Goal: Task Accomplishment & Management: Use online tool/utility

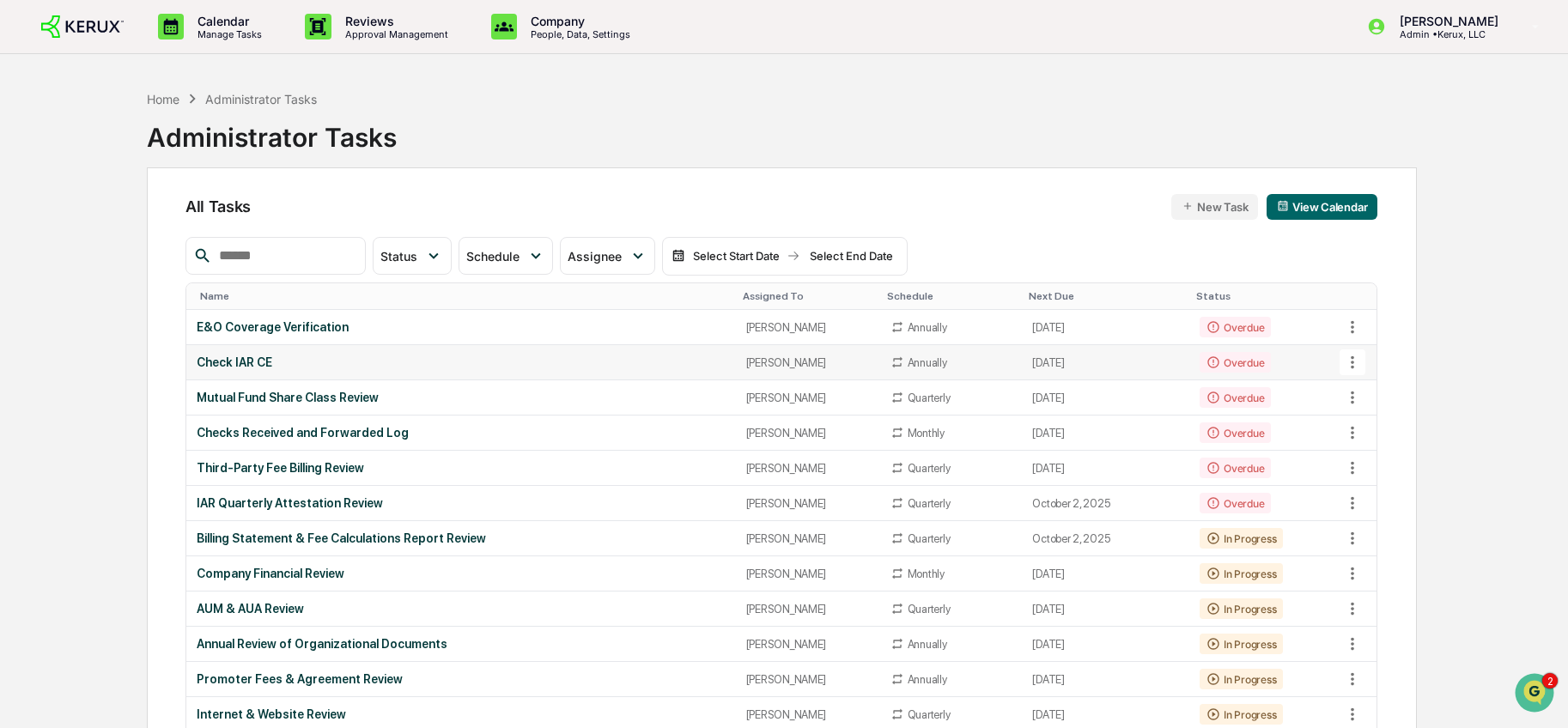
click at [499, 364] on div "Check IAR CE" at bounding box center [461, 362] width 529 height 14
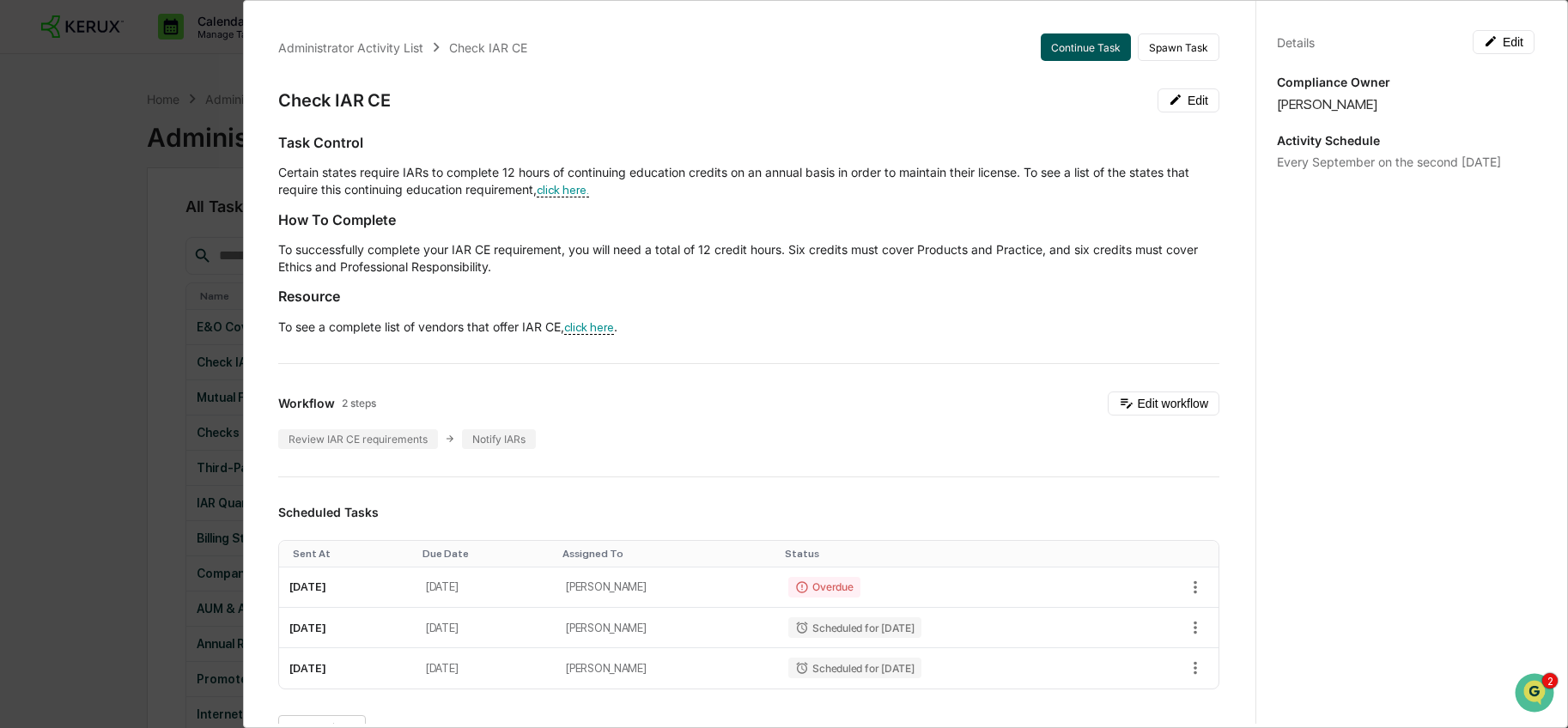
click at [1055, 37] on button "Continue Task" at bounding box center [1085, 47] width 90 height 28
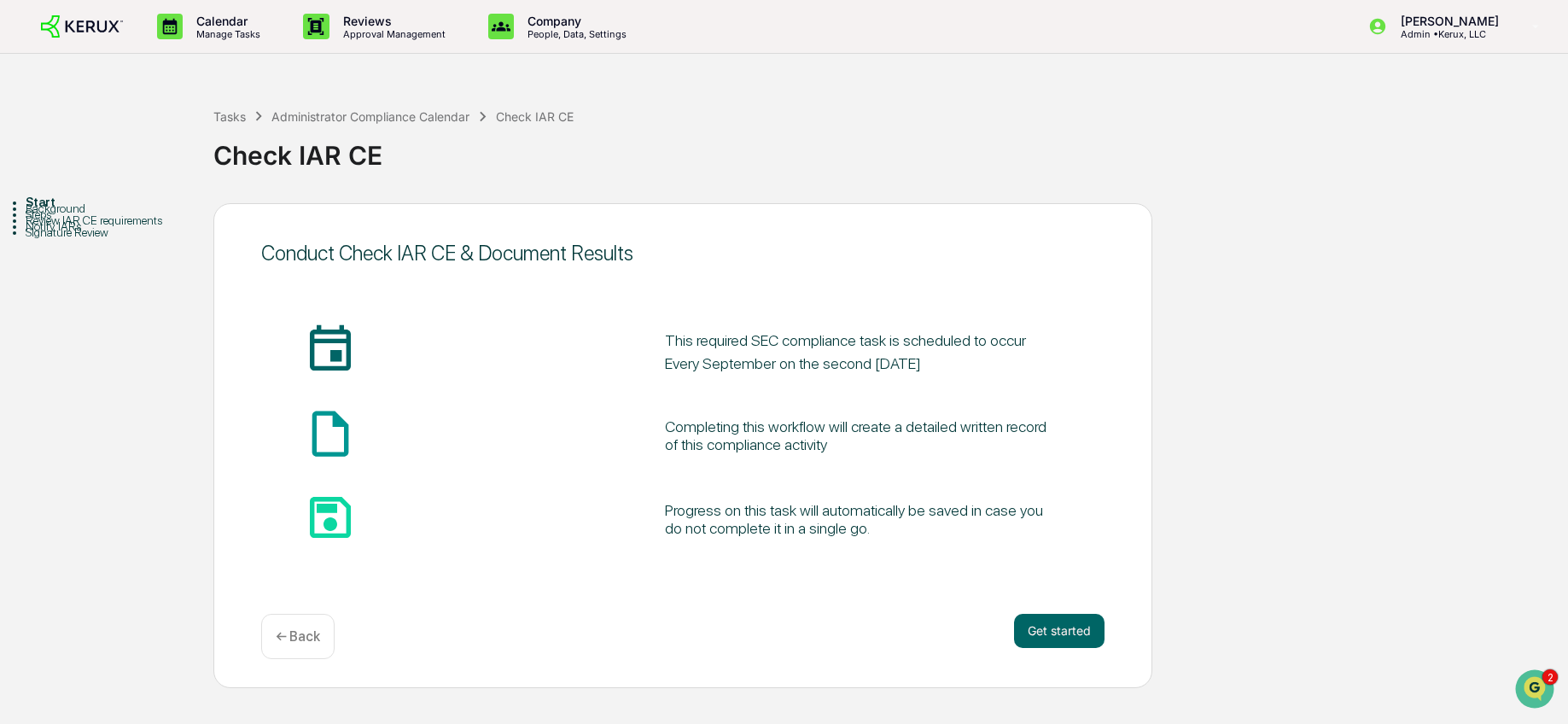
click at [1077, 662] on div "Conduct Check IAR CE & Document Results insert_invitation_icon This required SE…" at bounding box center [683, 445] width 939 height 485
click at [1046, 623] on button "Get started" at bounding box center [1059, 630] width 91 height 34
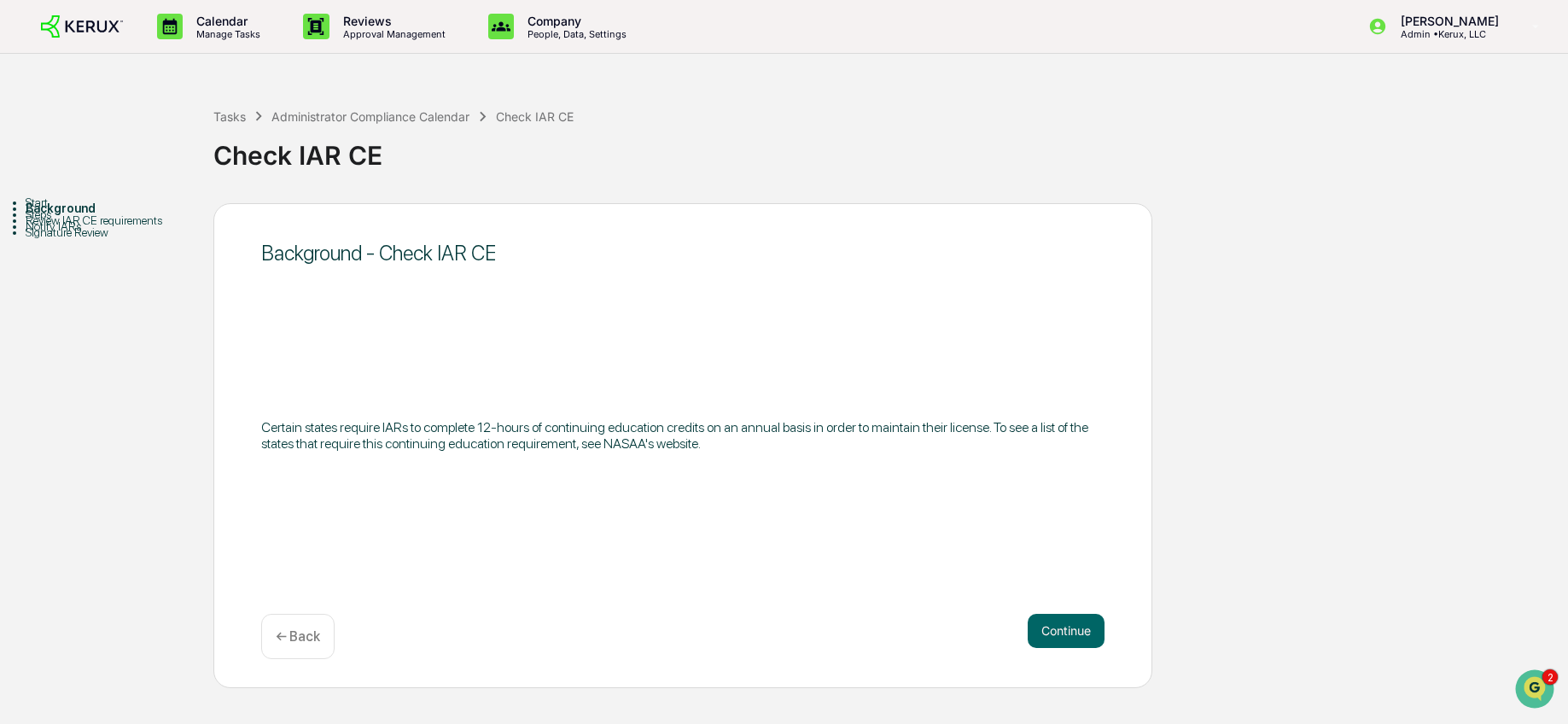
click at [1048, 623] on button "Continue" at bounding box center [1066, 630] width 77 height 34
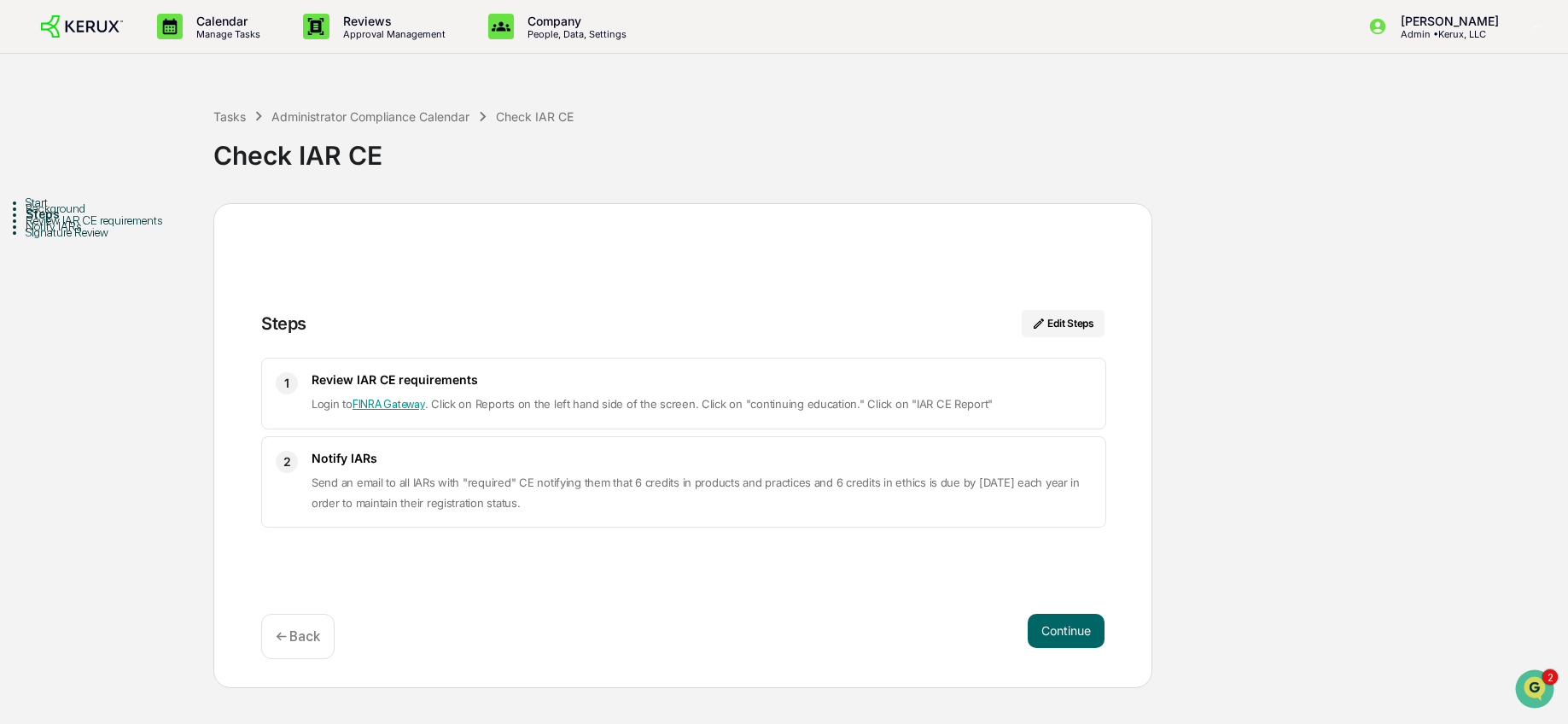
click at [1048, 623] on button "Continue" at bounding box center [1066, 630] width 77 height 34
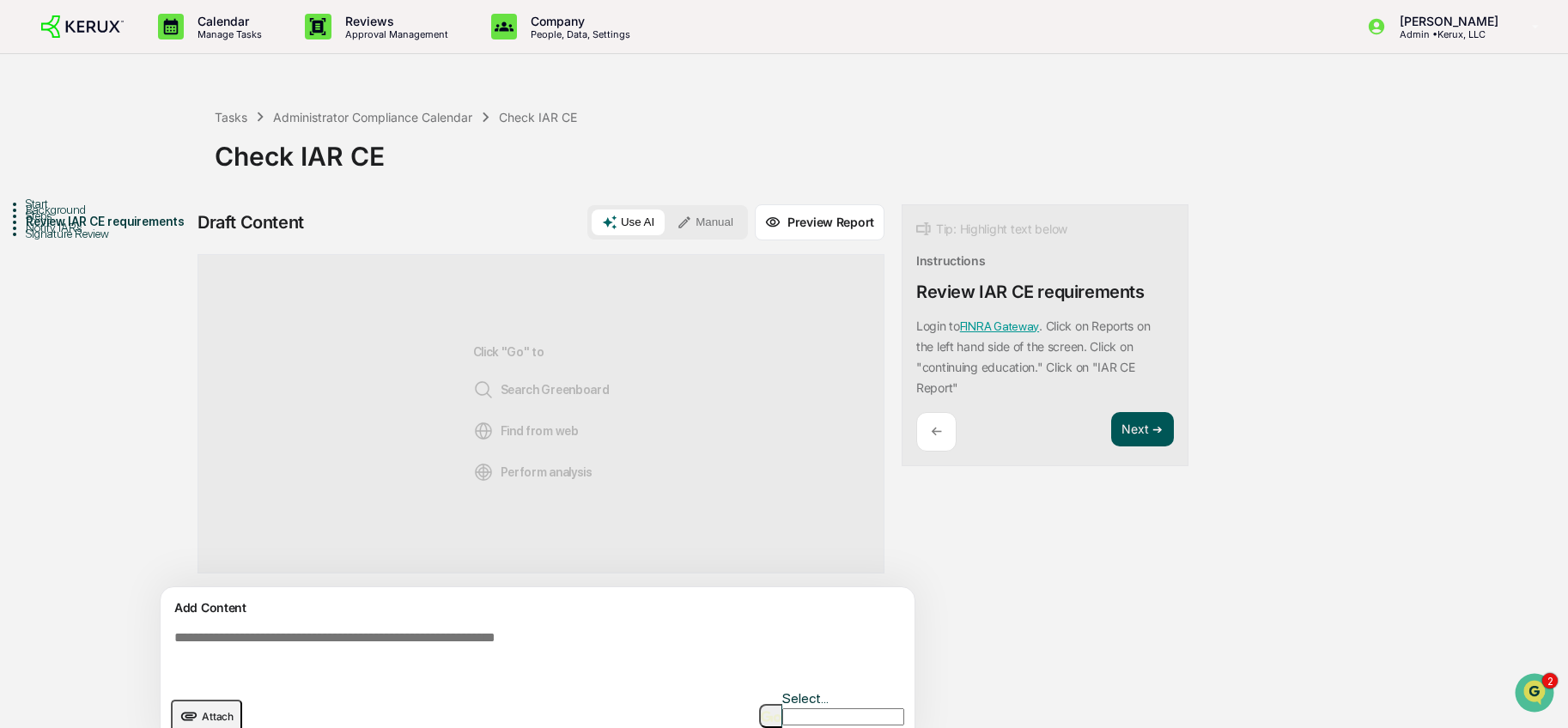
click at [1131, 432] on button "Next ➔" at bounding box center [1143, 430] width 63 height 35
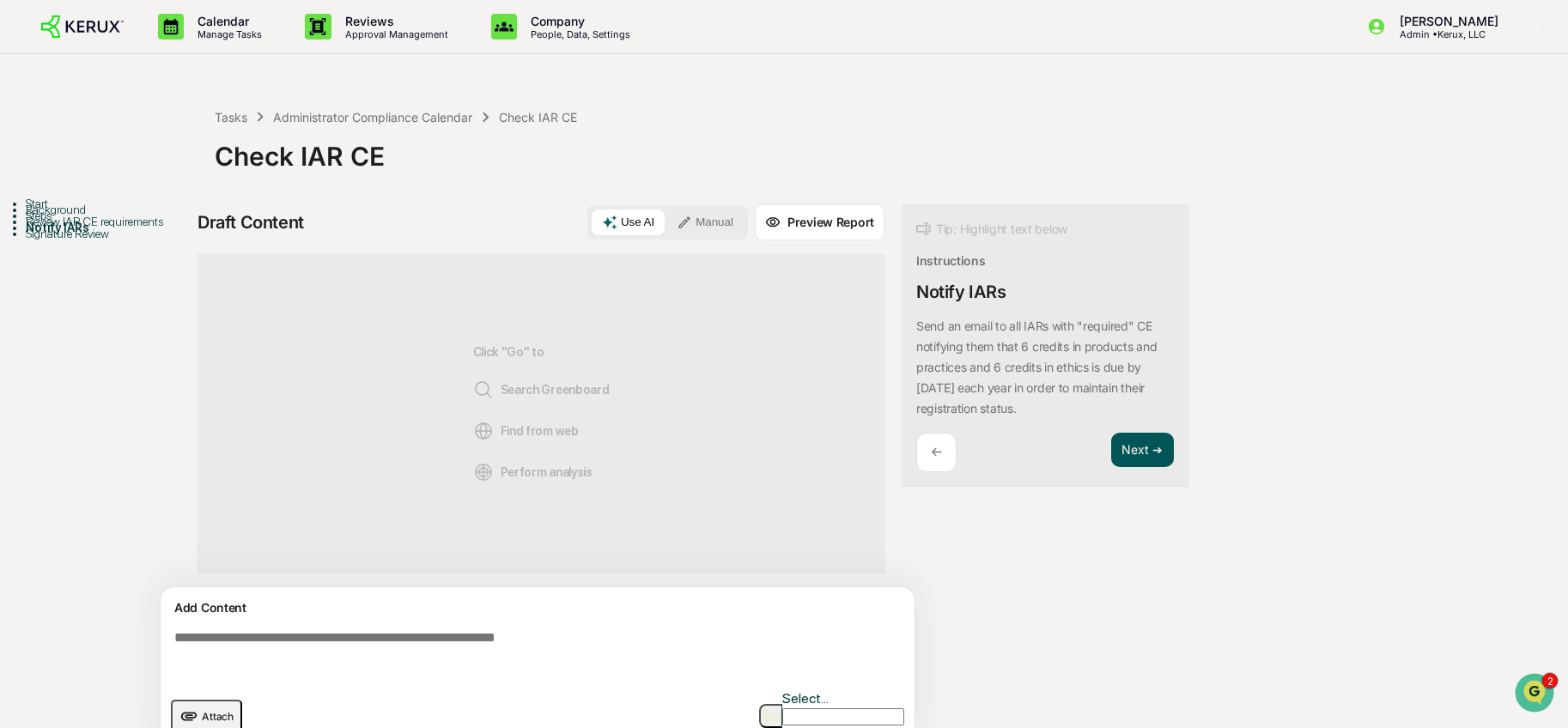
click at [1132, 441] on button "Next ➔" at bounding box center [1143, 450] width 63 height 35
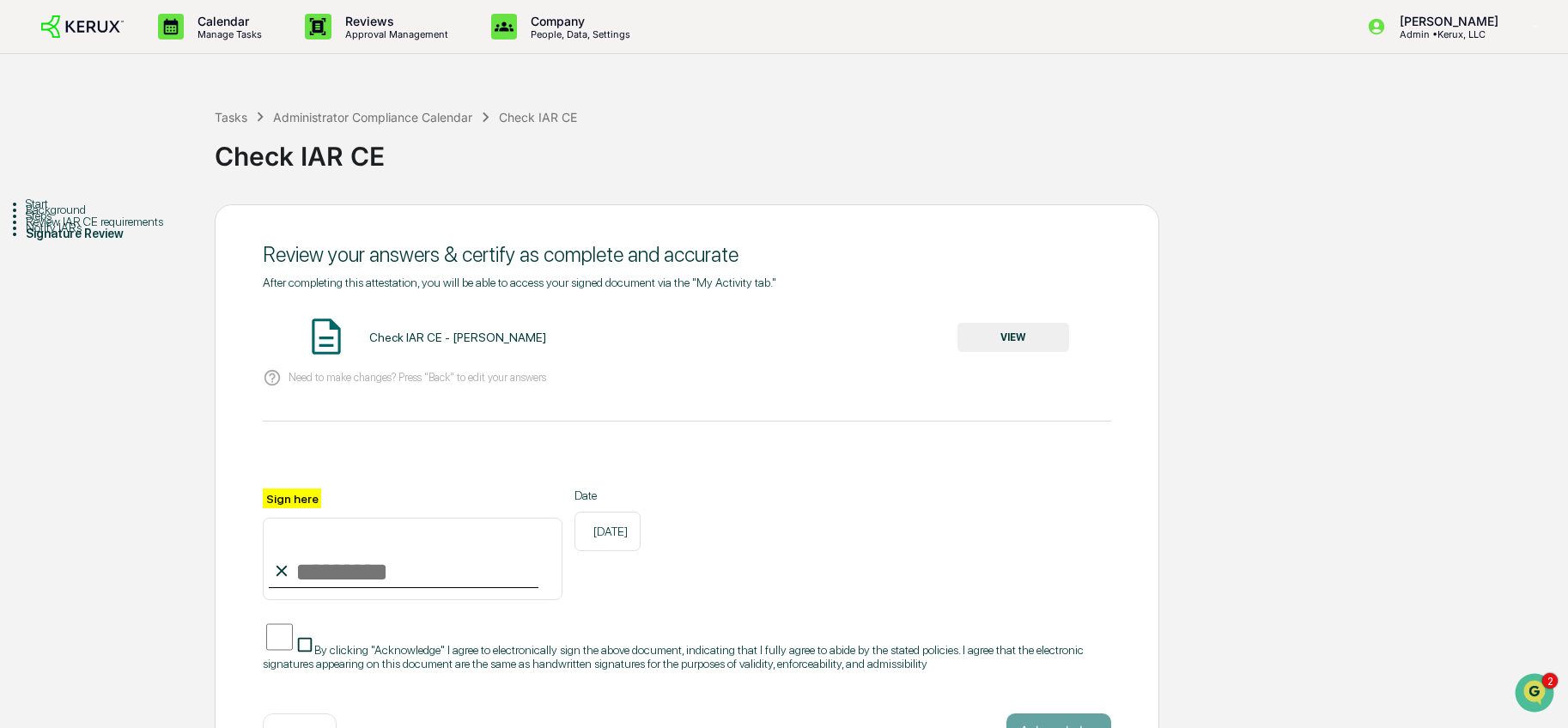
click at [994, 339] on button "VIEW" at bounding box center [1012, 338] width 112 height 30
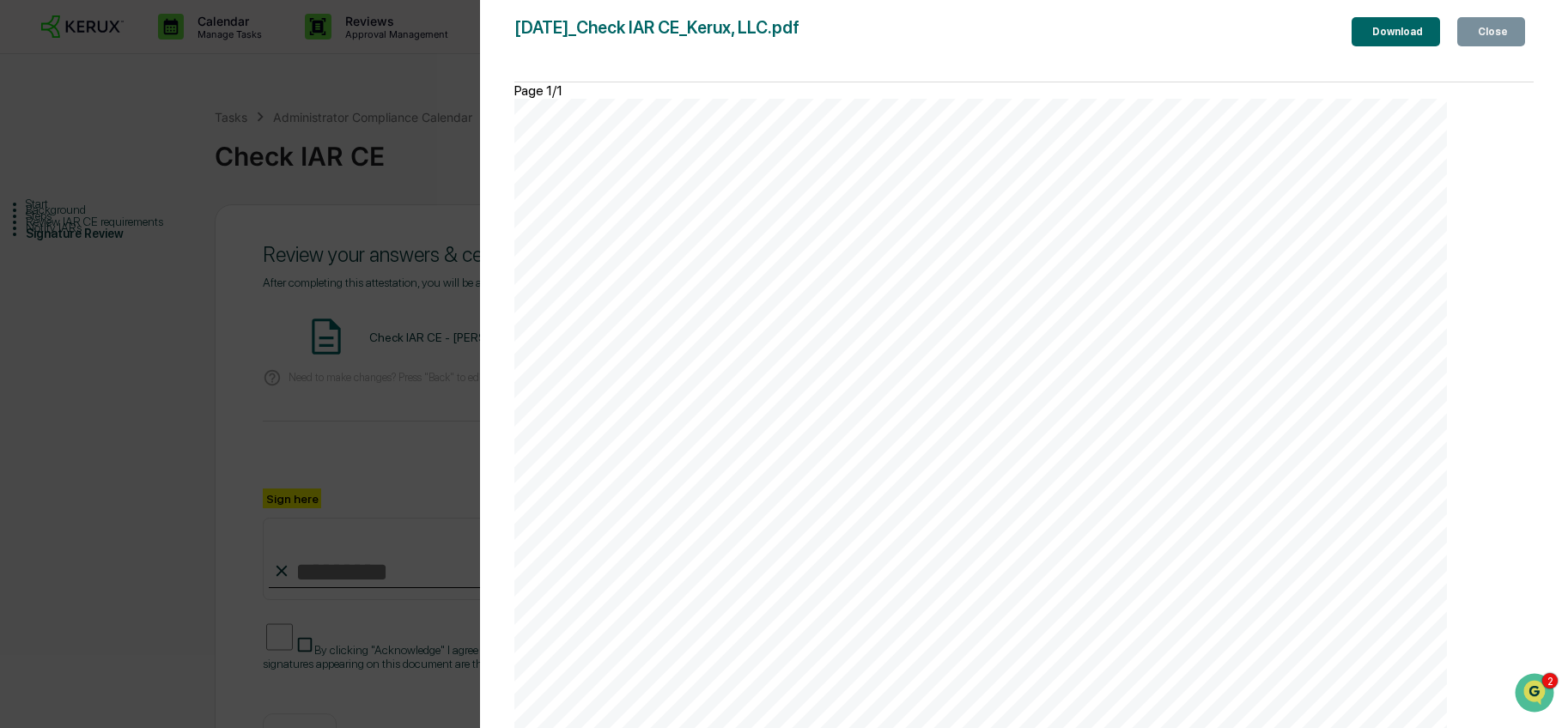
scroll to position [261, 0]
click at [1470, 46] on button "Close" at bounding box center [1490, 32] width 67 height 30
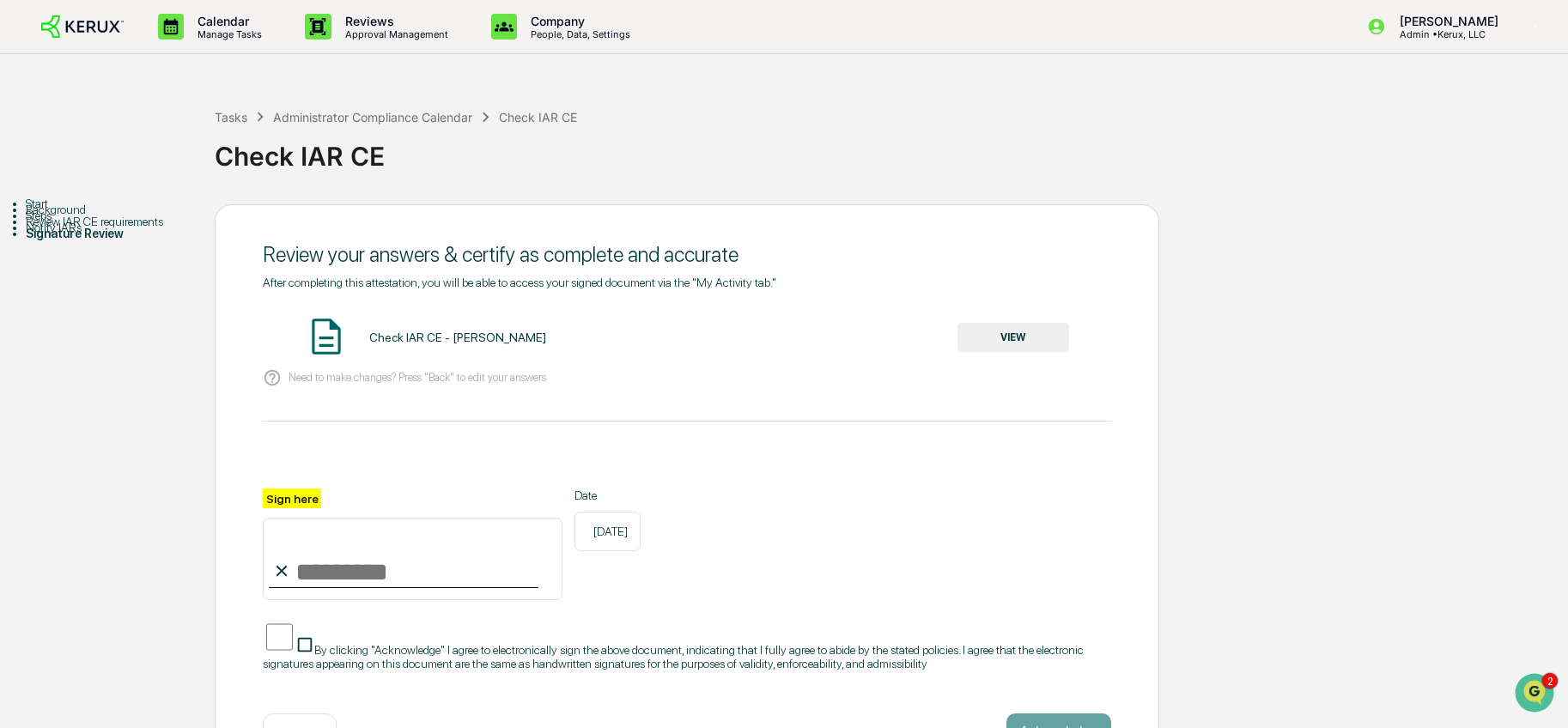
click at [450, 567] on input "Sign here" at bounding box center [413, 558] width 300 height 82
type input "**********"
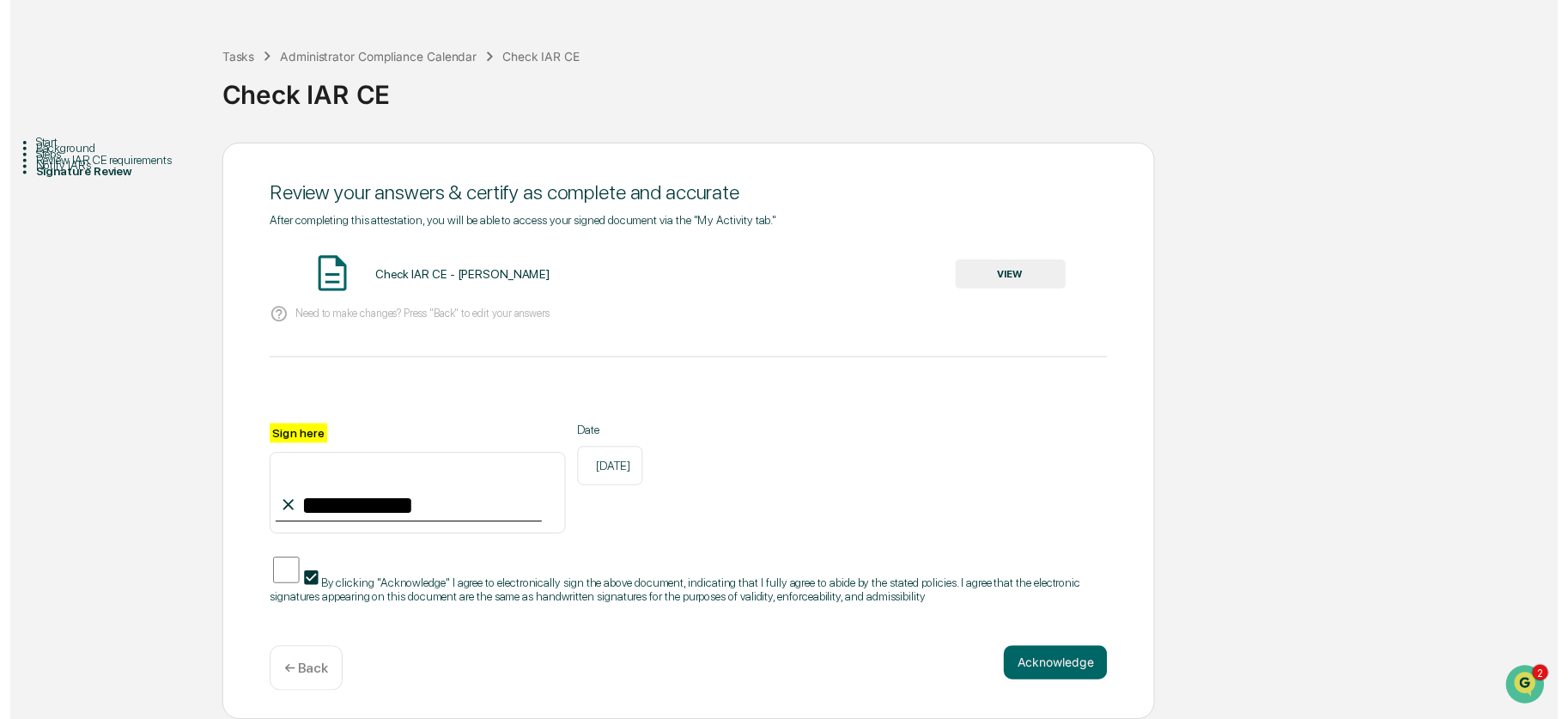
scroll to position [63, 0]
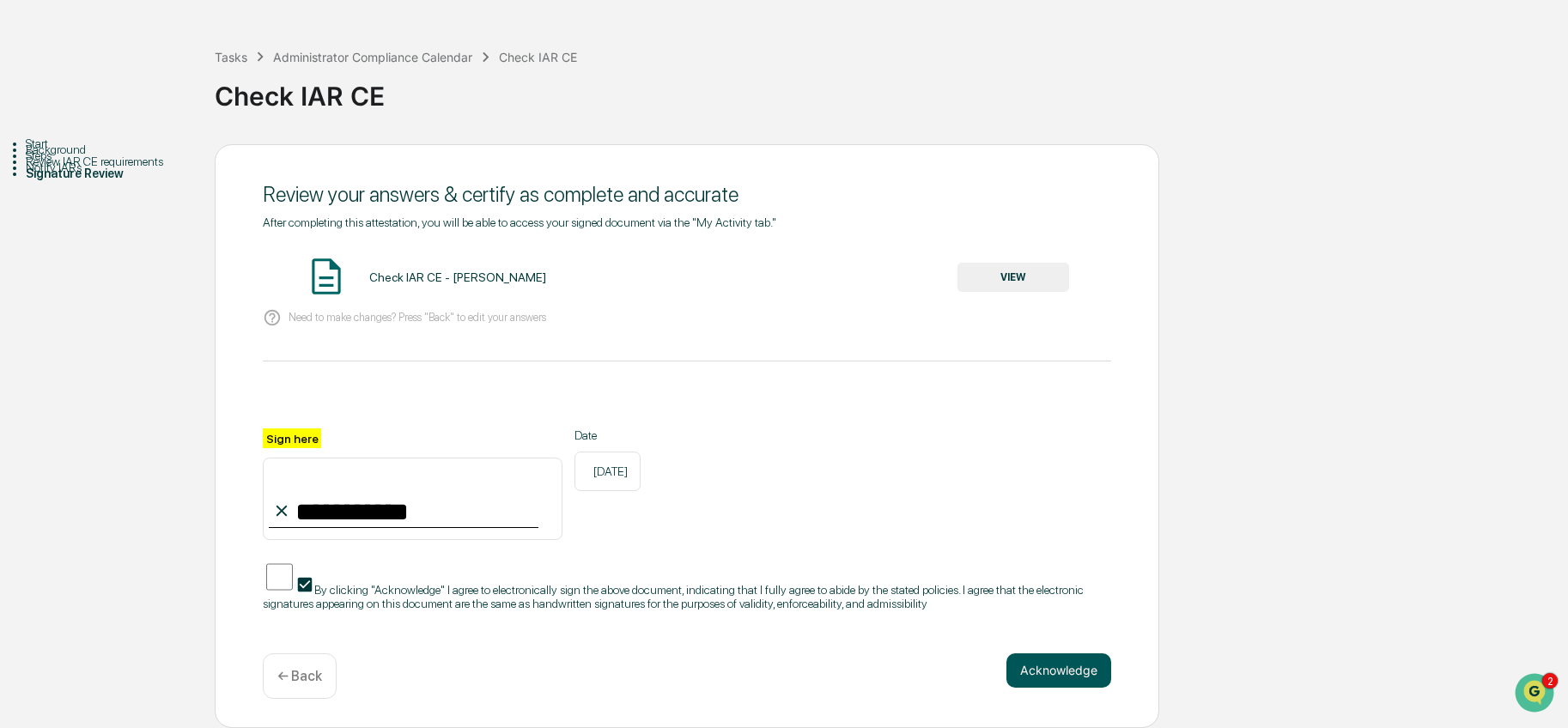
click at [1086, 686] on button "Acknowledge" at bounding box center [1058, 670] width 104 height 34
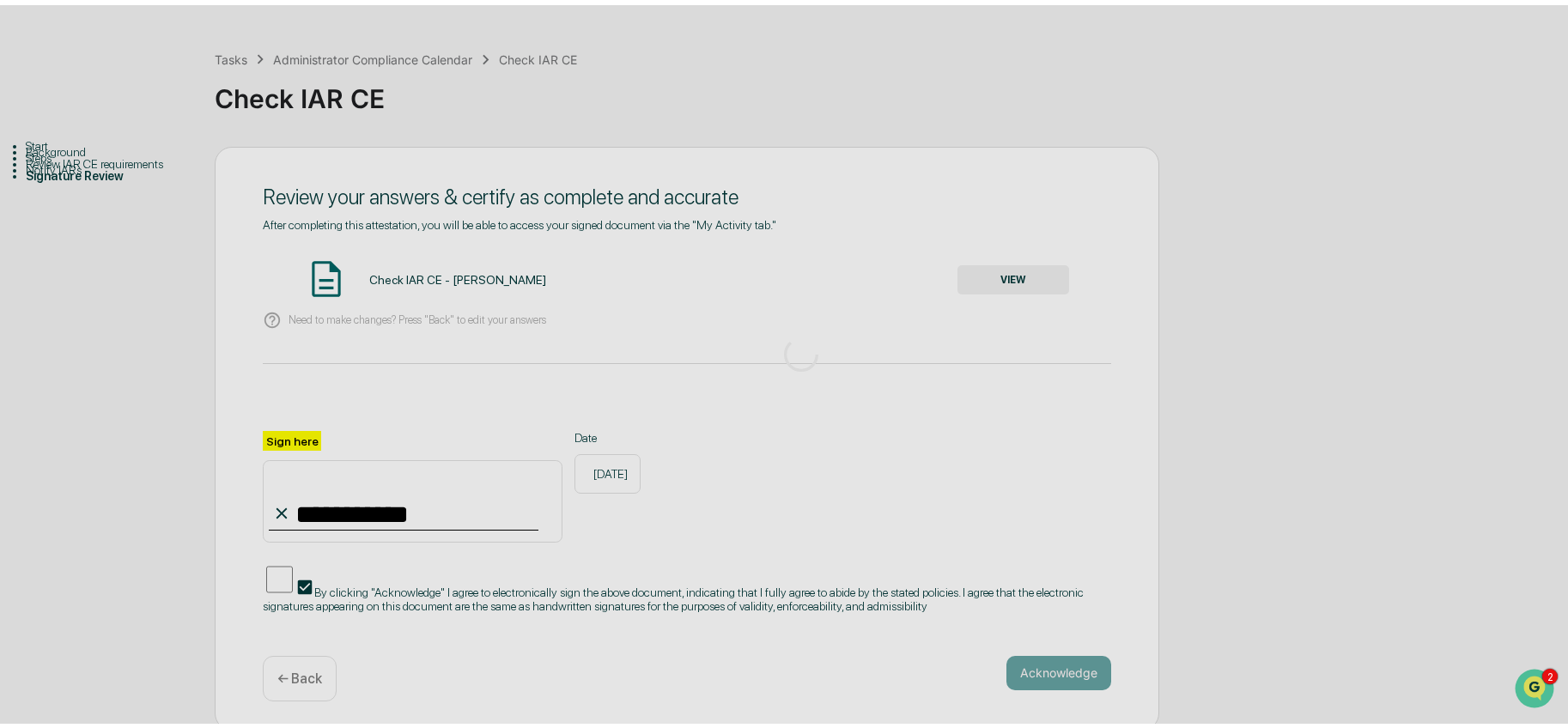
scroll to position [0, 0]
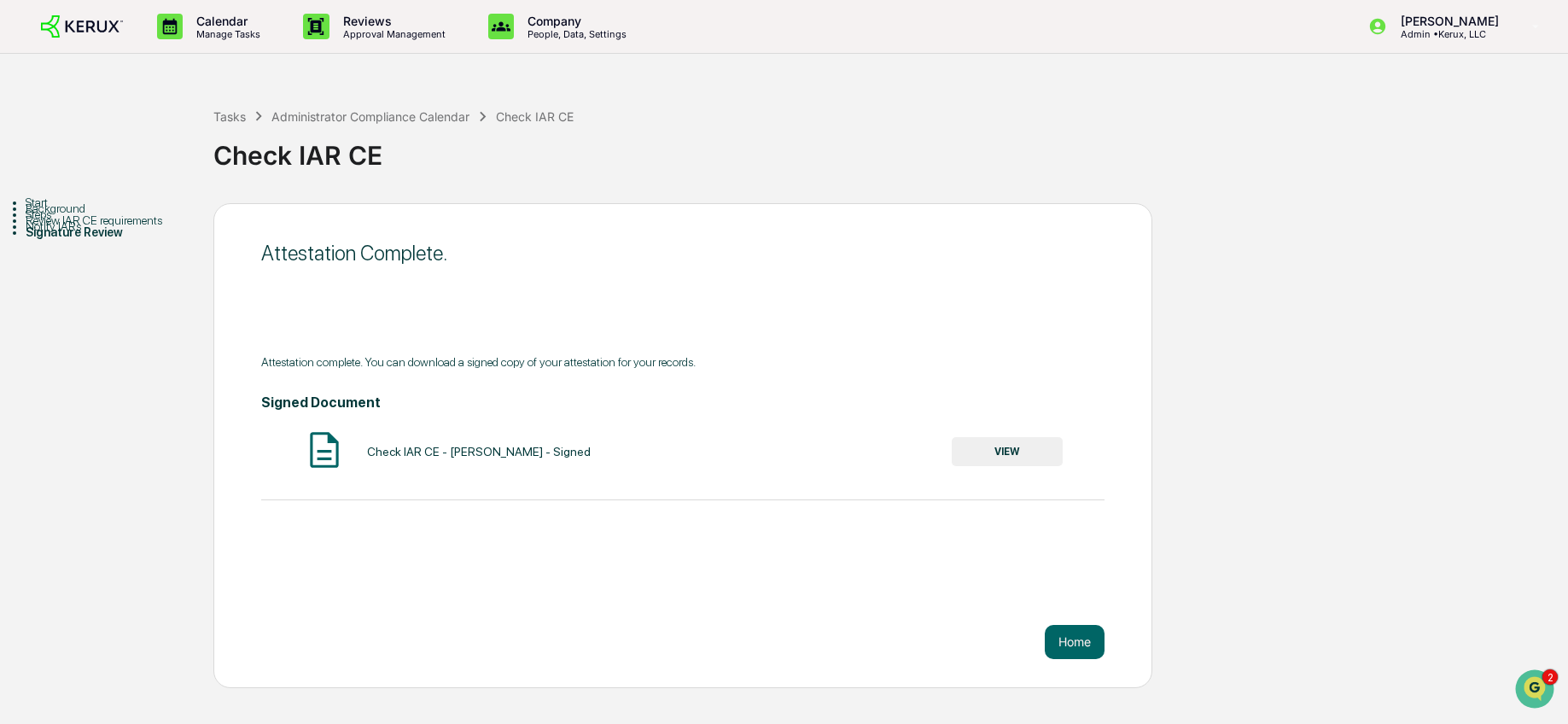
click at [999, 448] on button "VIEW" at bounding box center [1006, 451] width 111 height 29
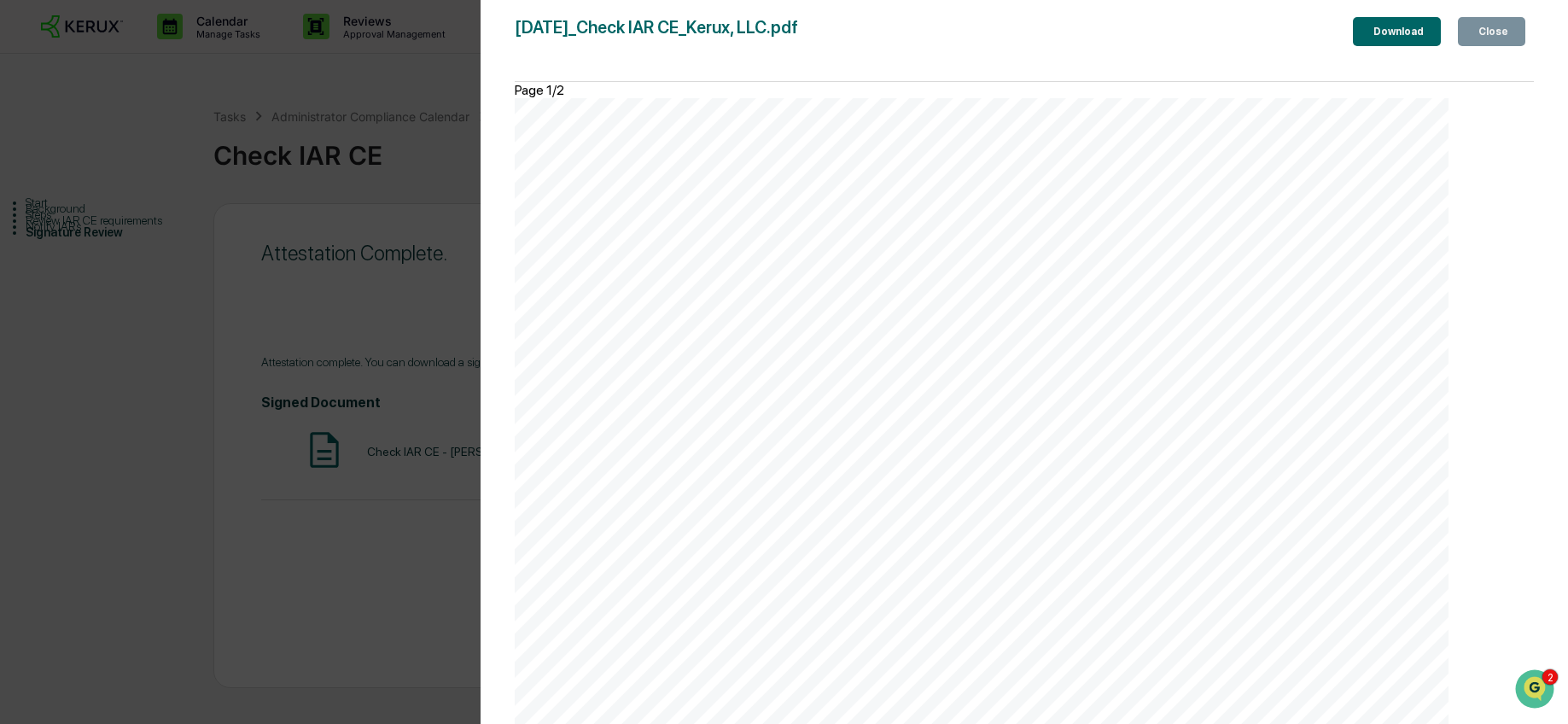
click at [1370, 38] on div "Download" at bounding box center [1396, 31] width 54 height 12
click at [1480, 36] on div "Close" at bounding box center [1491, 31] width 33 height 12
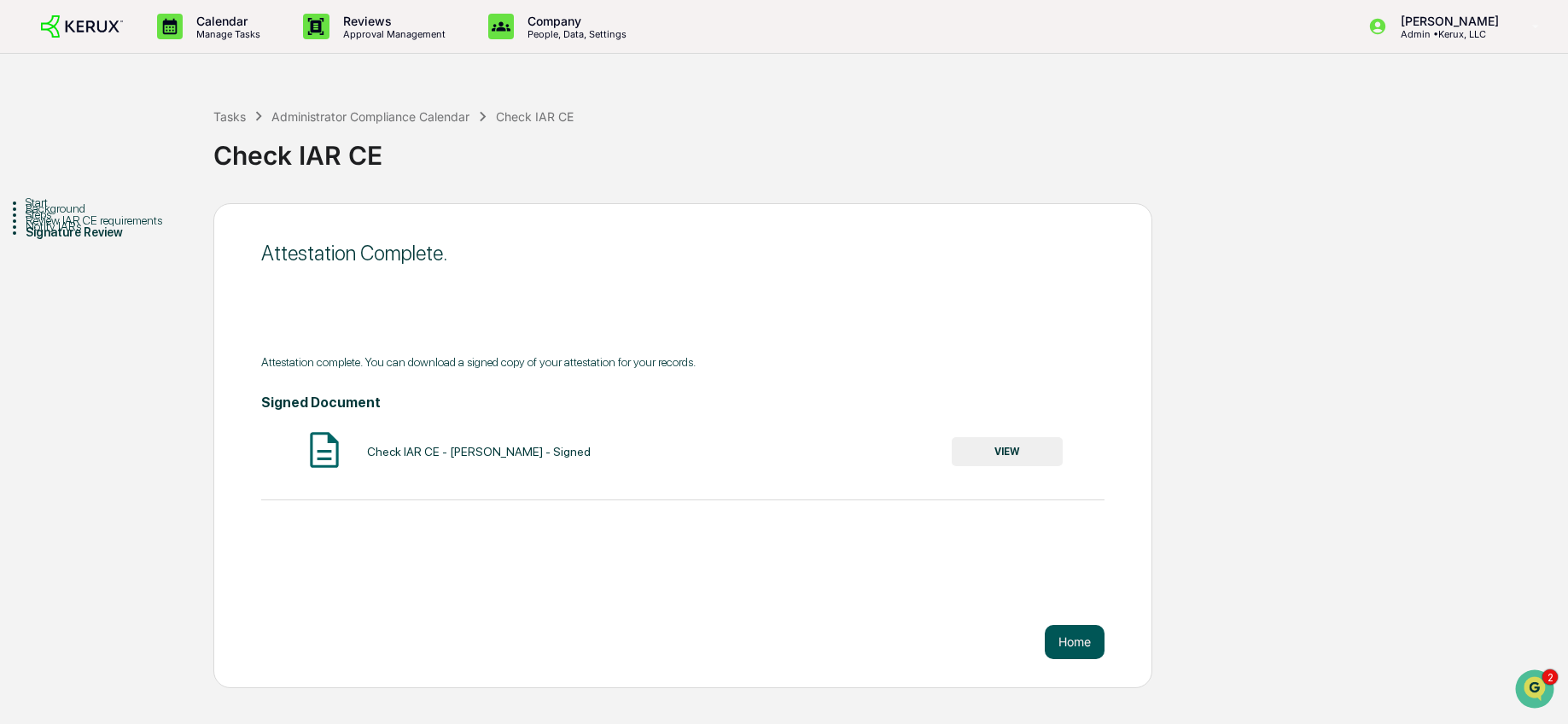
click at [1062, 652] on button "Home" at bounding box center [1074, 641] width 60 height 34
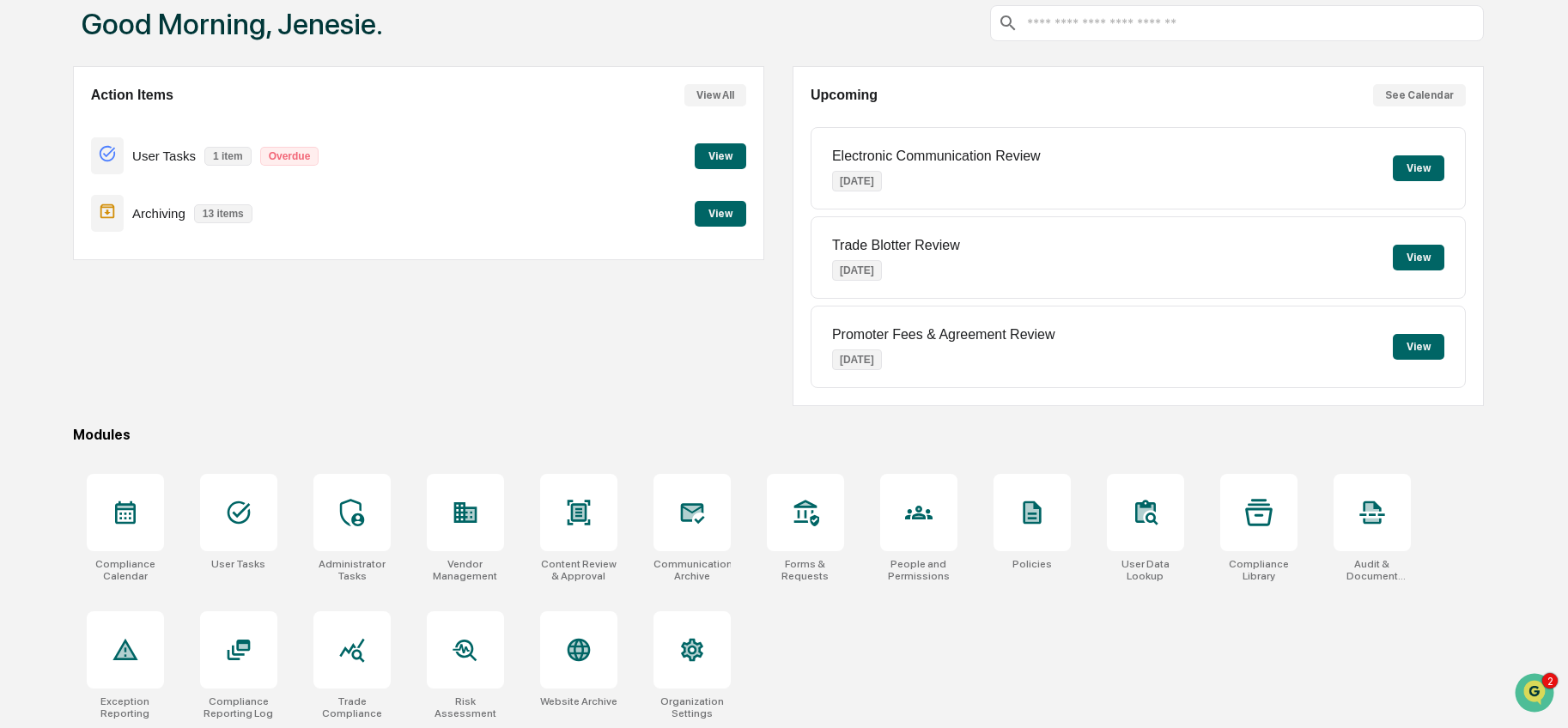
scroll to position [106, 0]
click at [1116, 635] on div "Compliance Calendar User Tasks Administrator Tasks Vendor Management Content Re…" at bounding box center [778, 594] width 1410 height 266
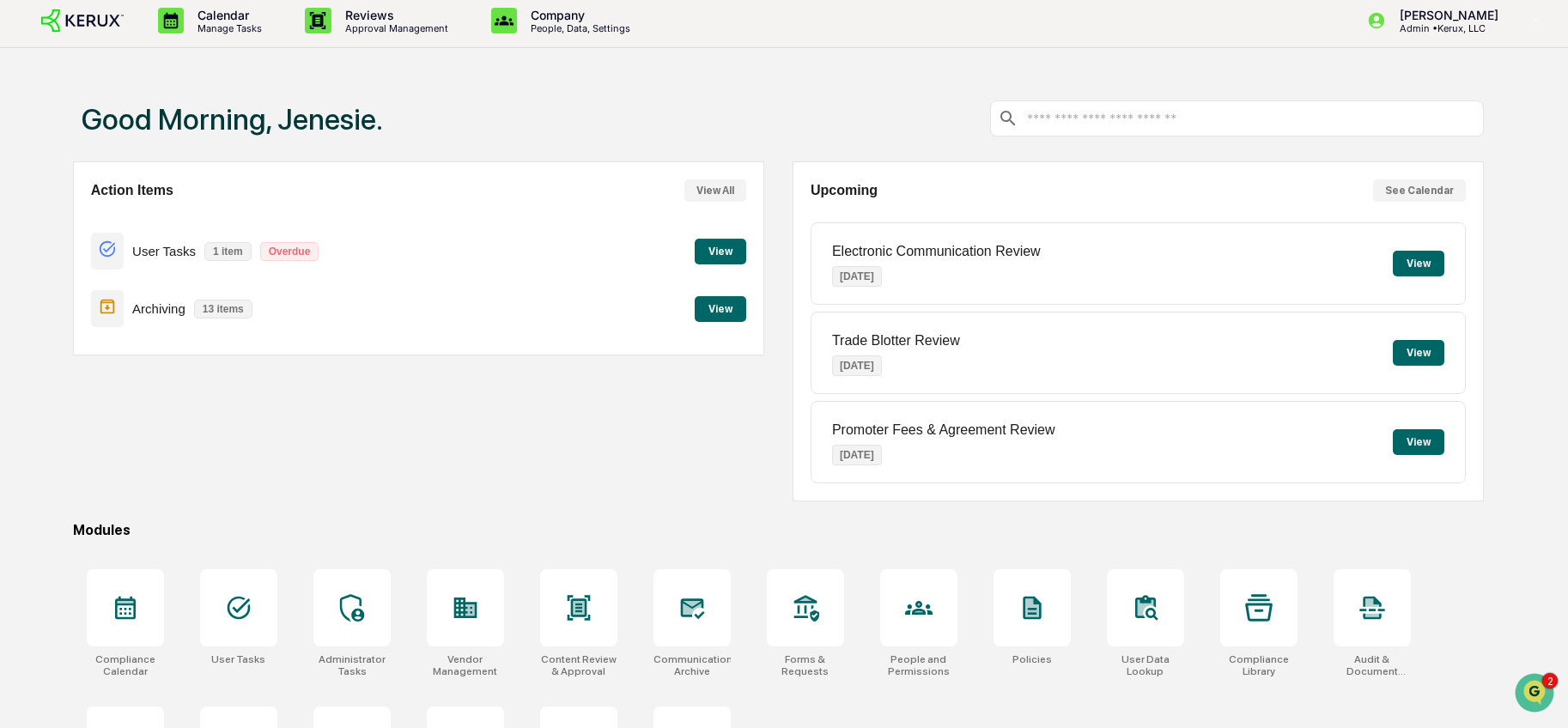
scroll to position [0, 0]
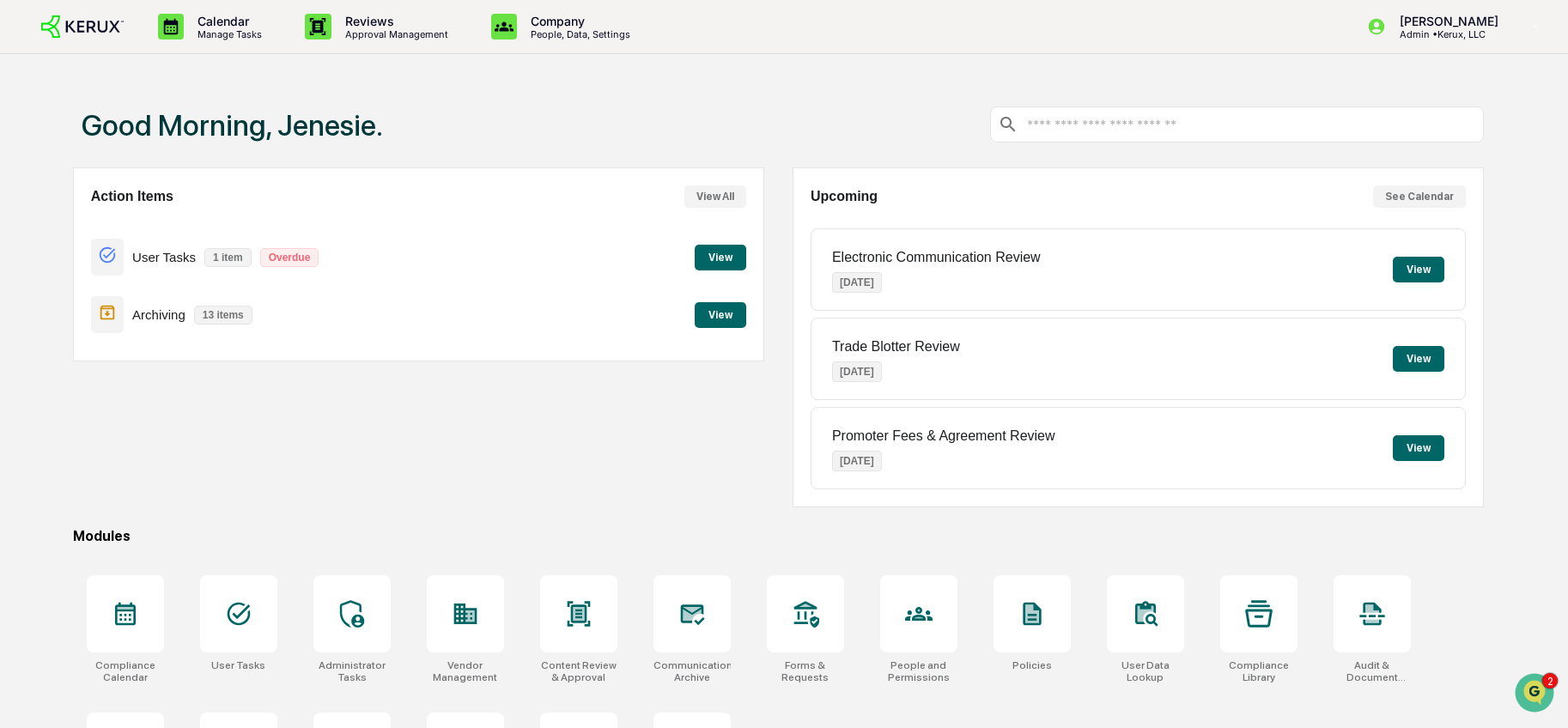
click at [1008, 539] on div "Modules" at bounding box center [778, 536] width 1410 height 17
click at [1405, 271] on button "View" at bounding box center [1418, 269] width 52 height 26
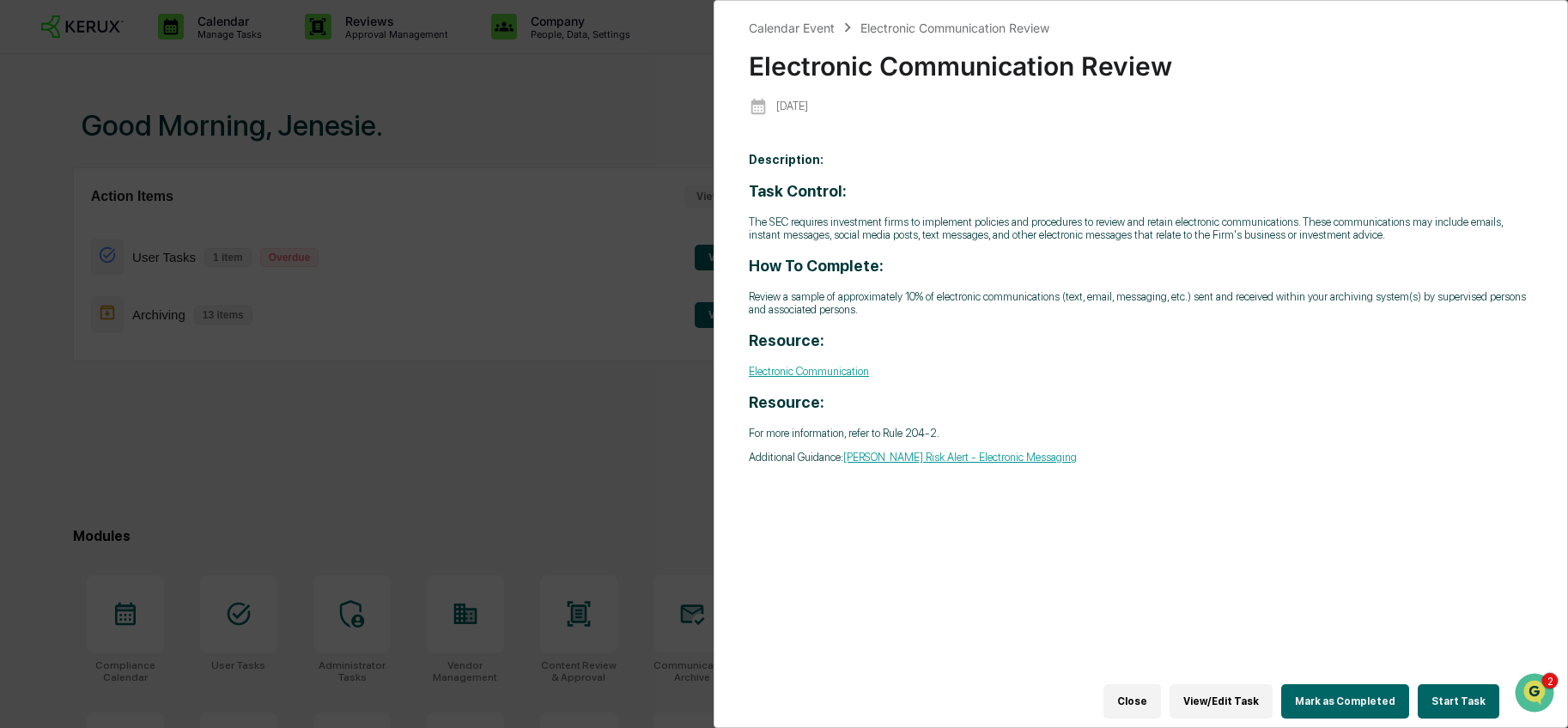
click at [658, 426] on div "Calendar Event Electronic Communication Review Electronic Communication Review …" at bounding box center [784, 364] width 1568 height 728
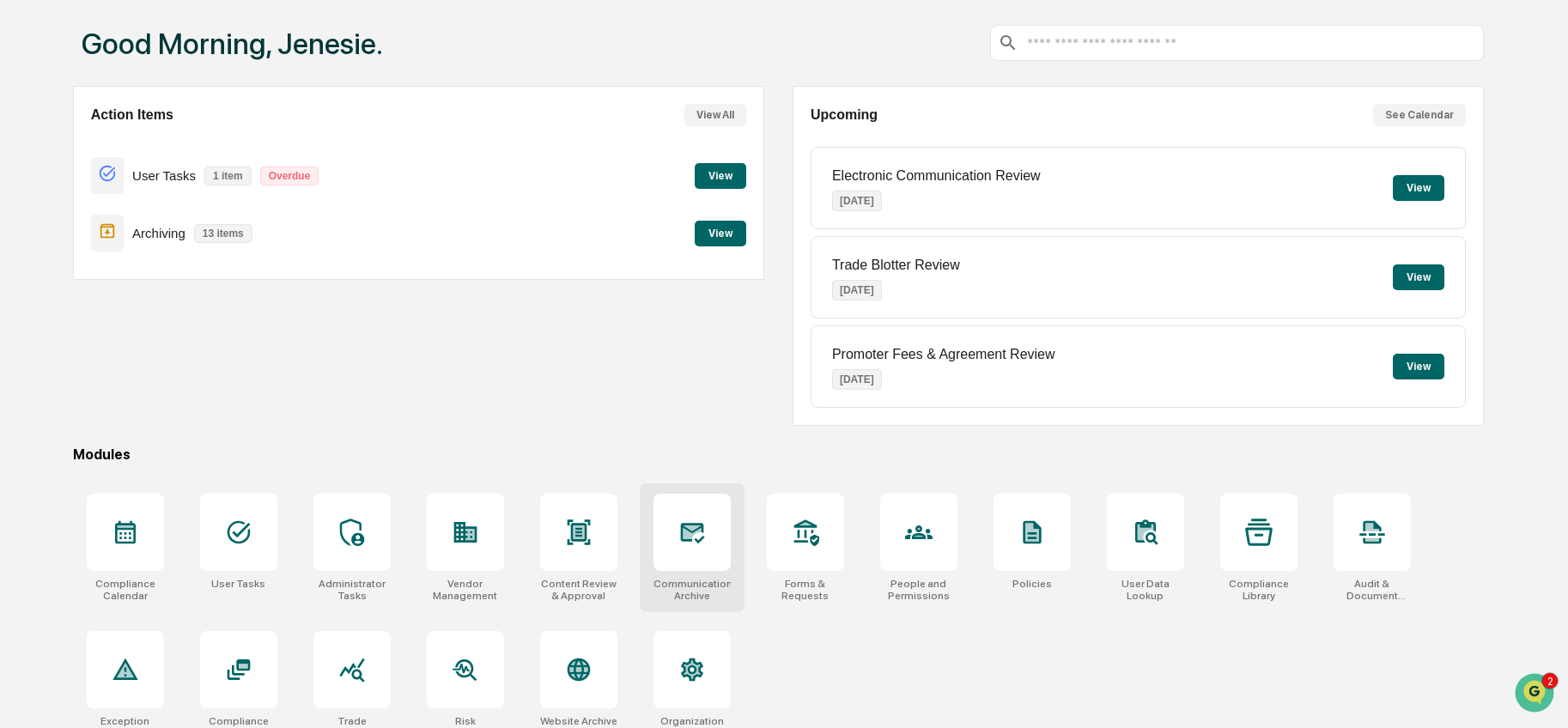
scroll to position [82, 0]
click at [689, 553] on div at bounding box center [692, 531] width 78 height 78
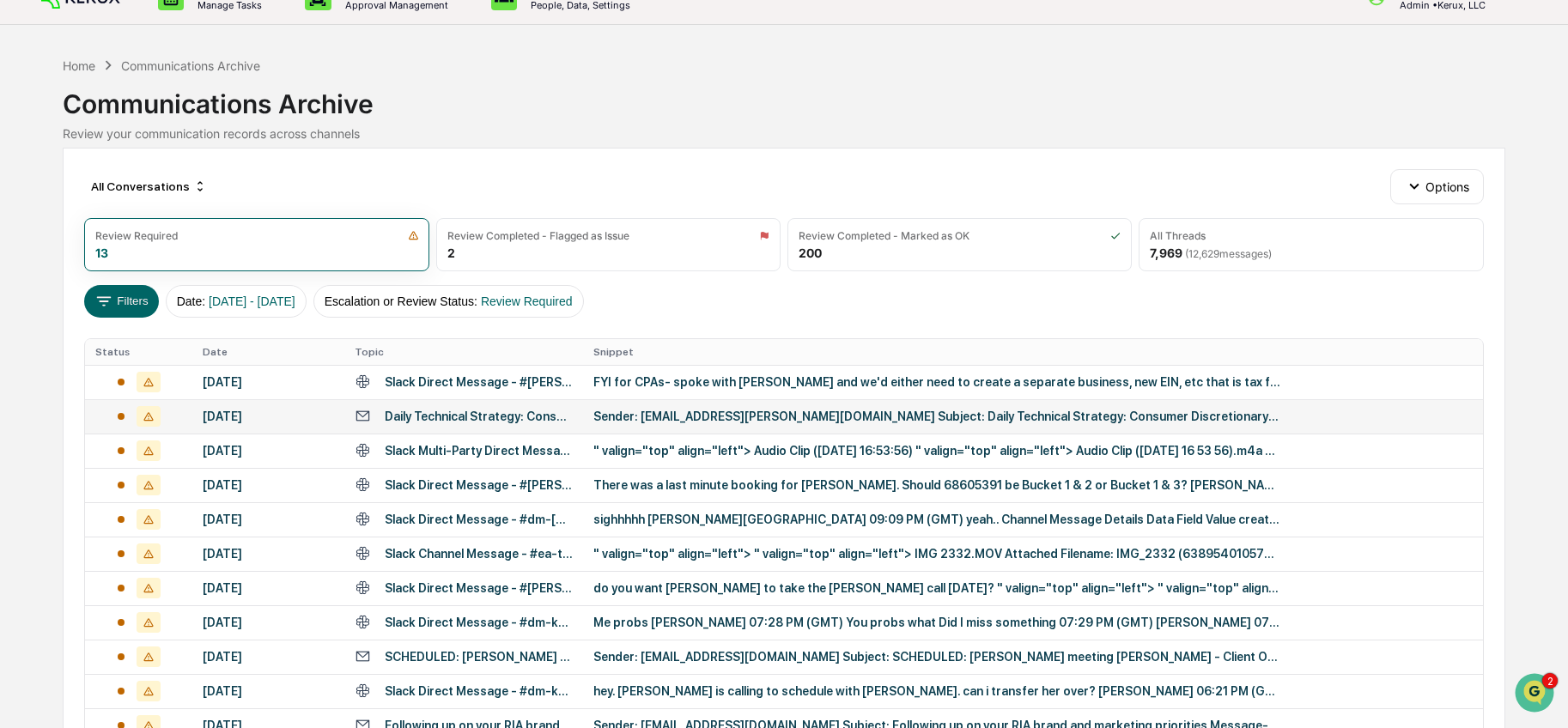
scroll to position [30, 0]
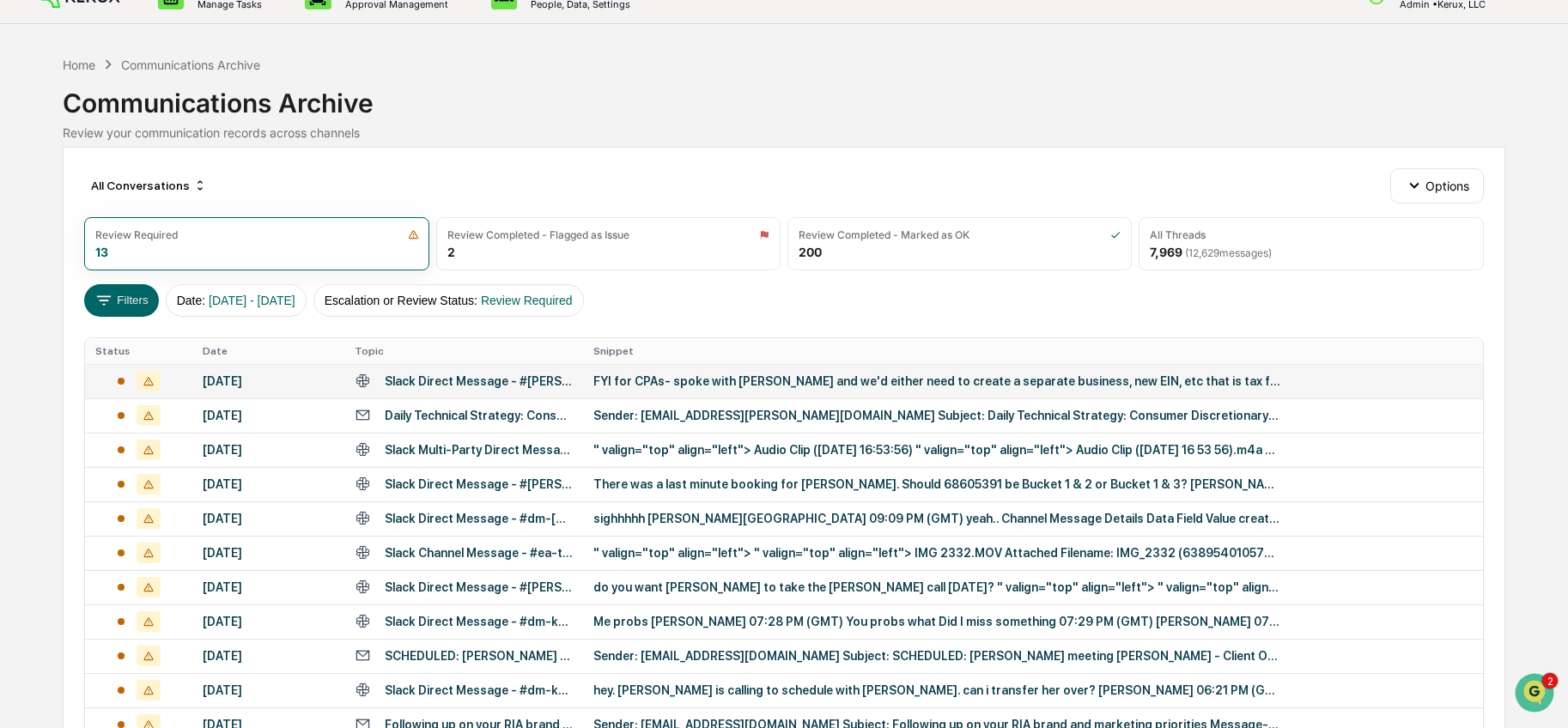
click at [779, 379] on div "FYI for CPAs- spoke with [PERSON_NAME] and we'd either need to create a separat…" at bounding box center [937, 381] width 687 height 14
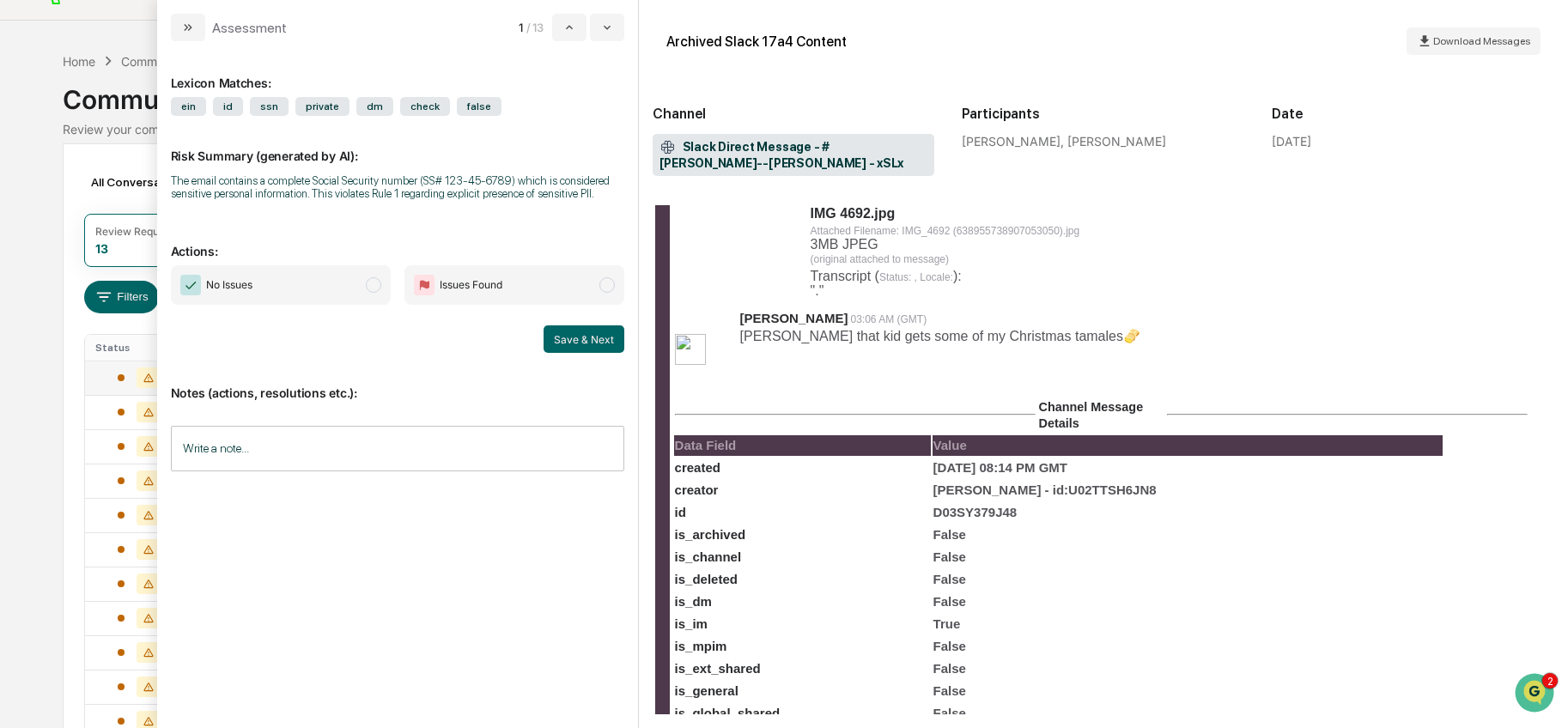
scroll to position [1505, 0]
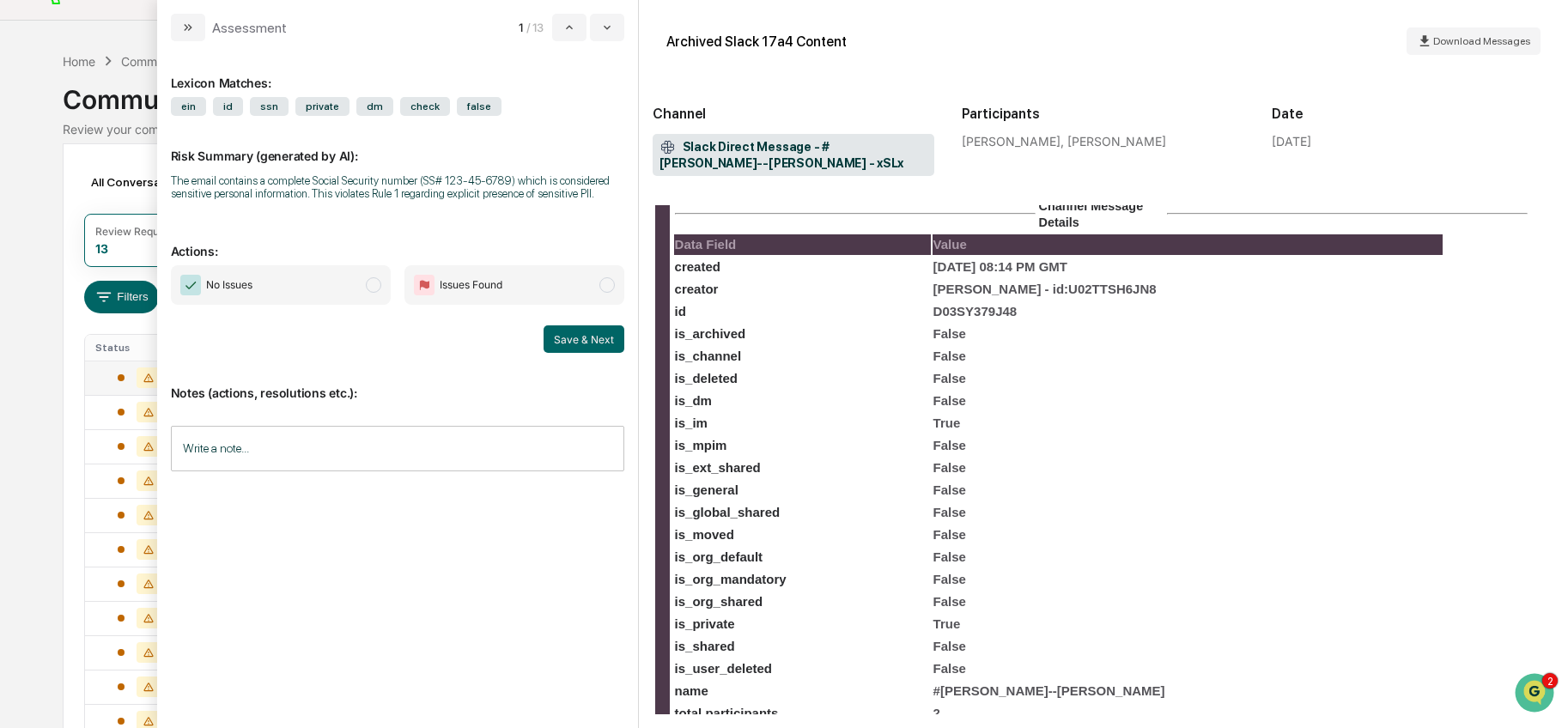
click at [375, 292] on span "modal" at bounding box center [373, 284] width 16 height 16
click at [573, 352] on button "Save & Next" at bounding box center [583, 340] width 80 height 28
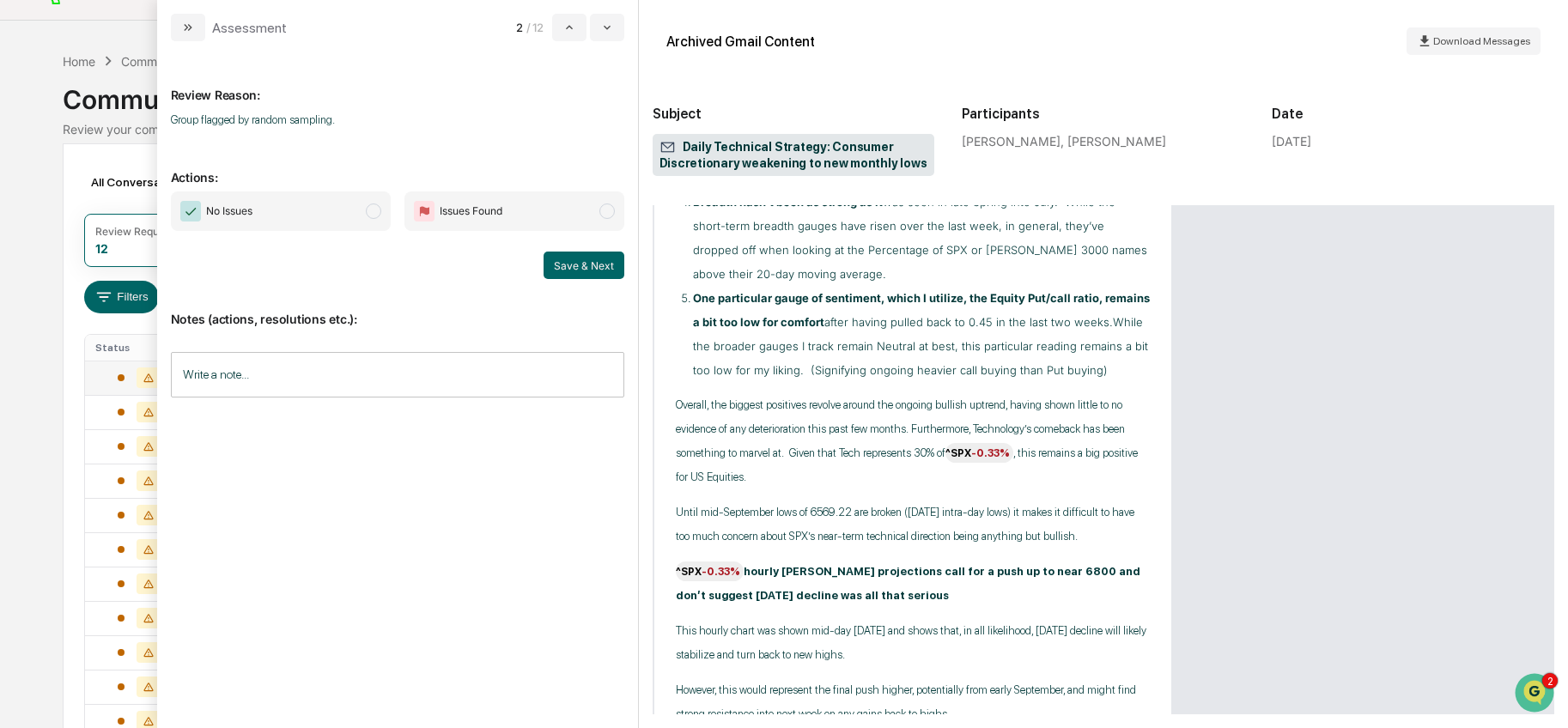
scroll to position [1762, 0]
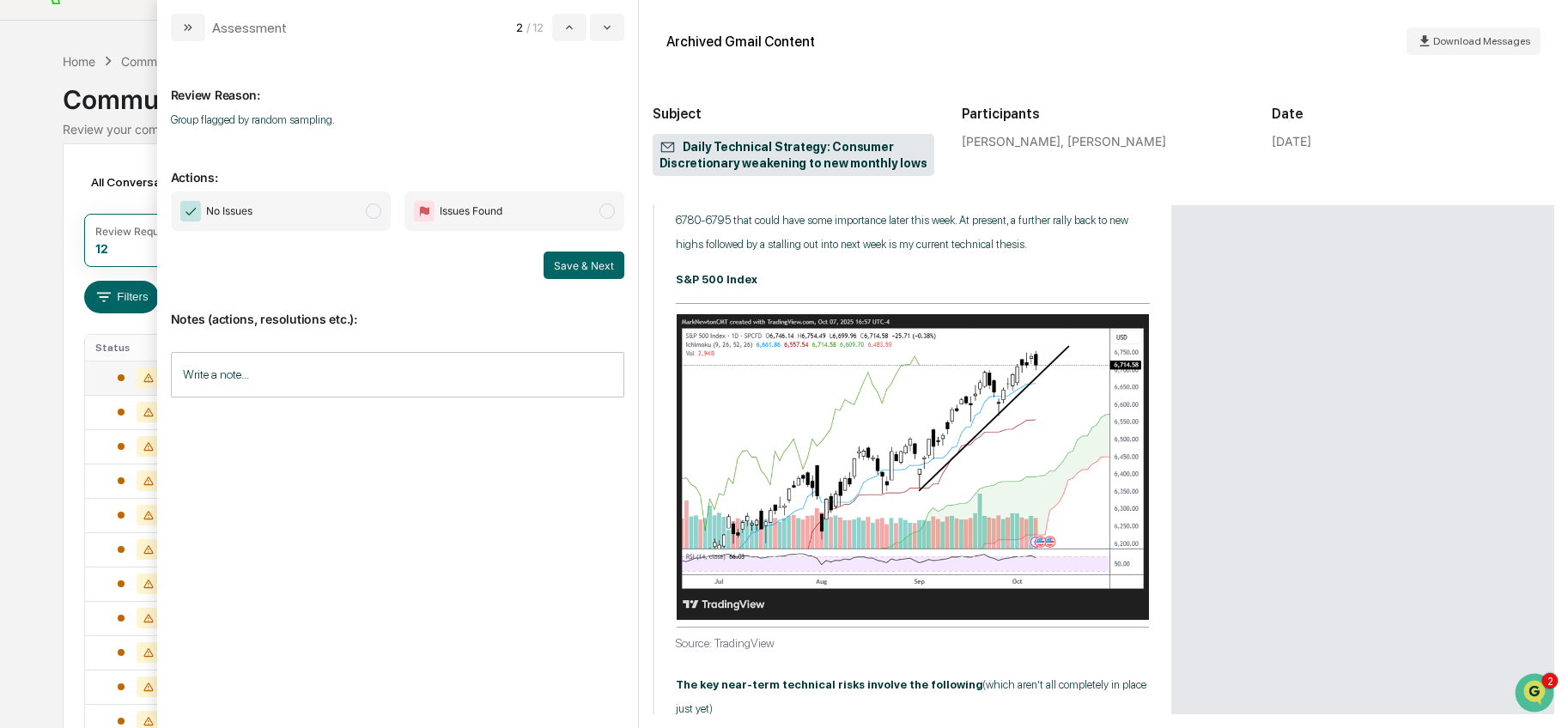
click at [376, 215] on span "modal" at bounding box center [373, 210] width 16 height 16
click at [560, 263] on button "Save & Next" at bounding box center [583, 266] width 80 height 28
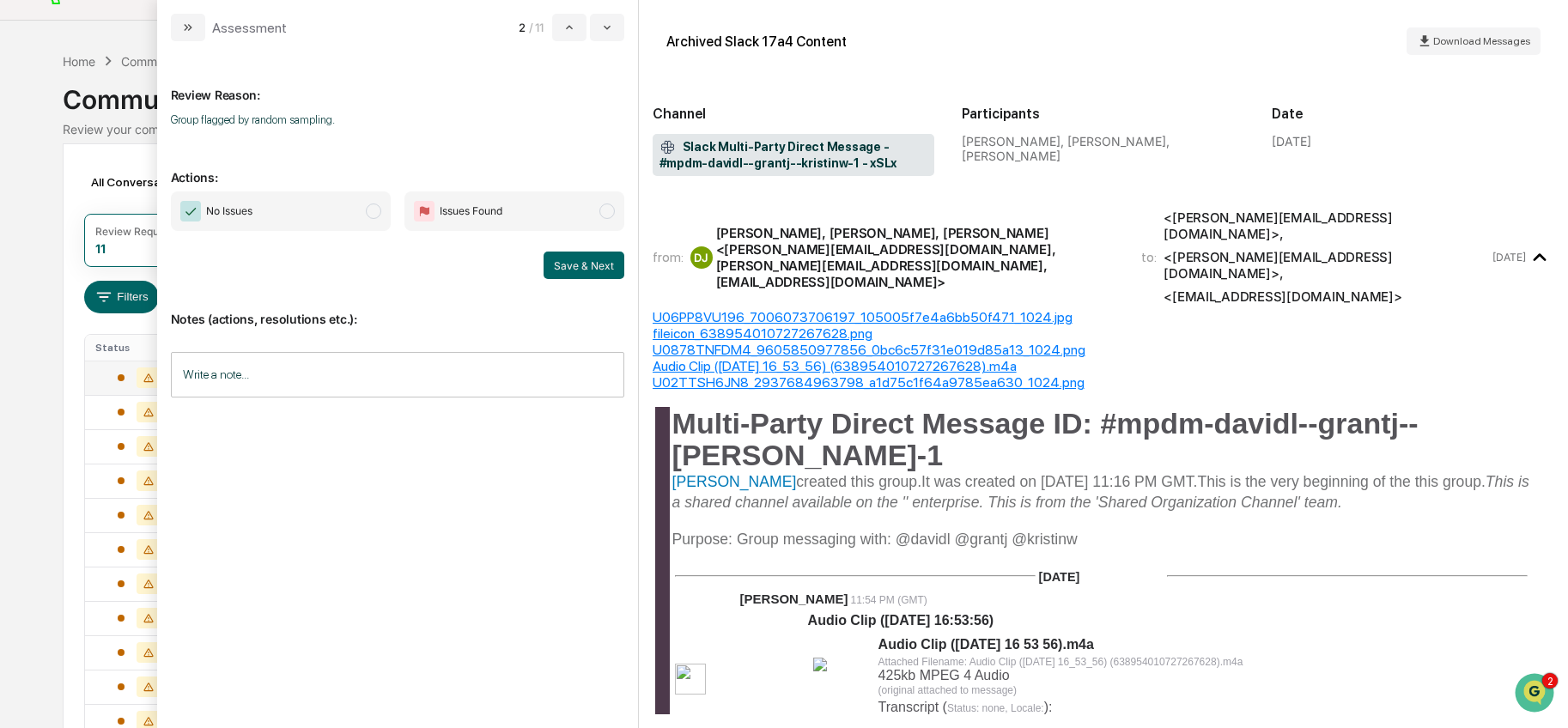
click at [377, 214] on span "modal" at bounding box center [373, 210] width 16 height 16
click at [556, 261] on button "Save & Next" at bounding box center [583, 266] width 80 height 28
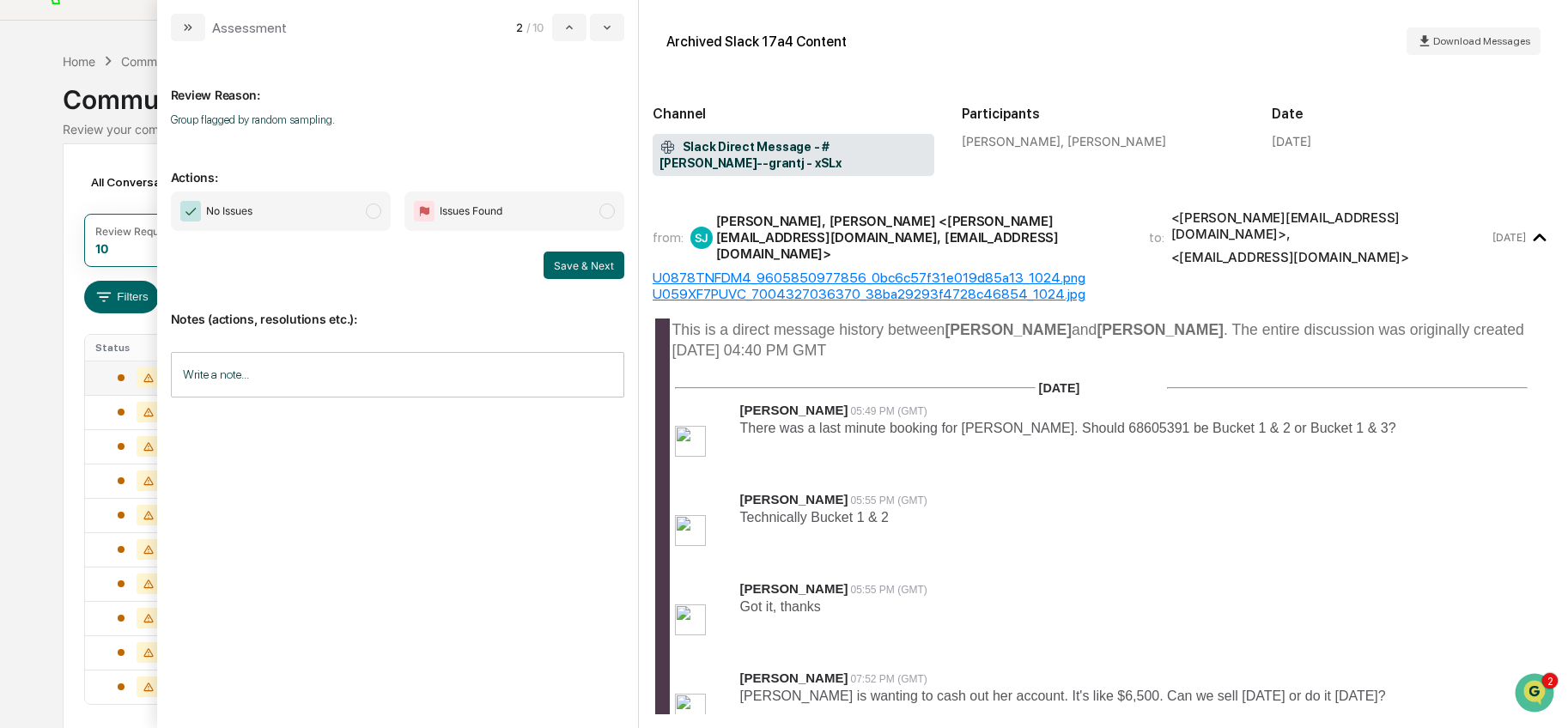
click at [1043, 421] on span "There was a last minute booking for [PERSON_NAME]. Should 68605391 be Bucket 1 …" at bounding box center [1068, 428] width 656 height 15
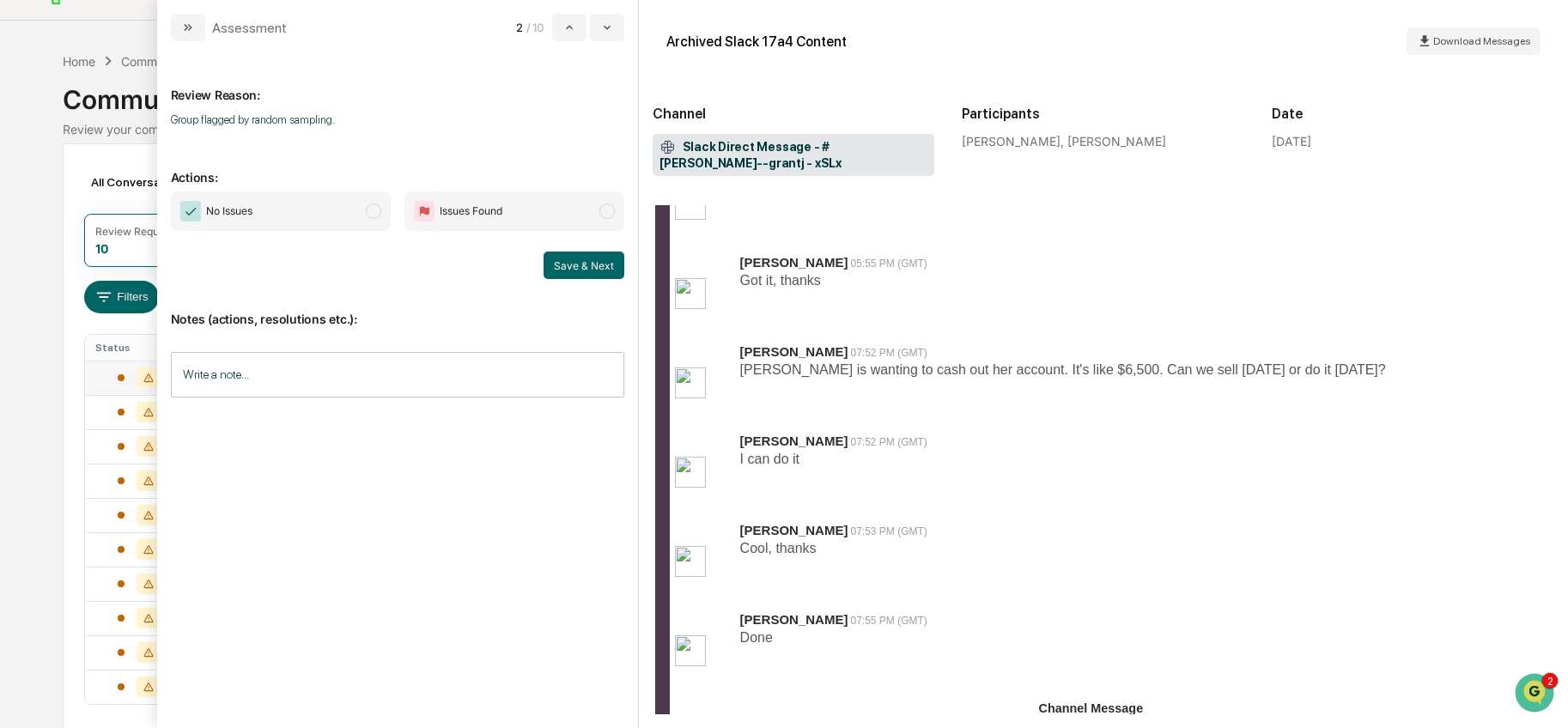
scroll to position [351, 0]
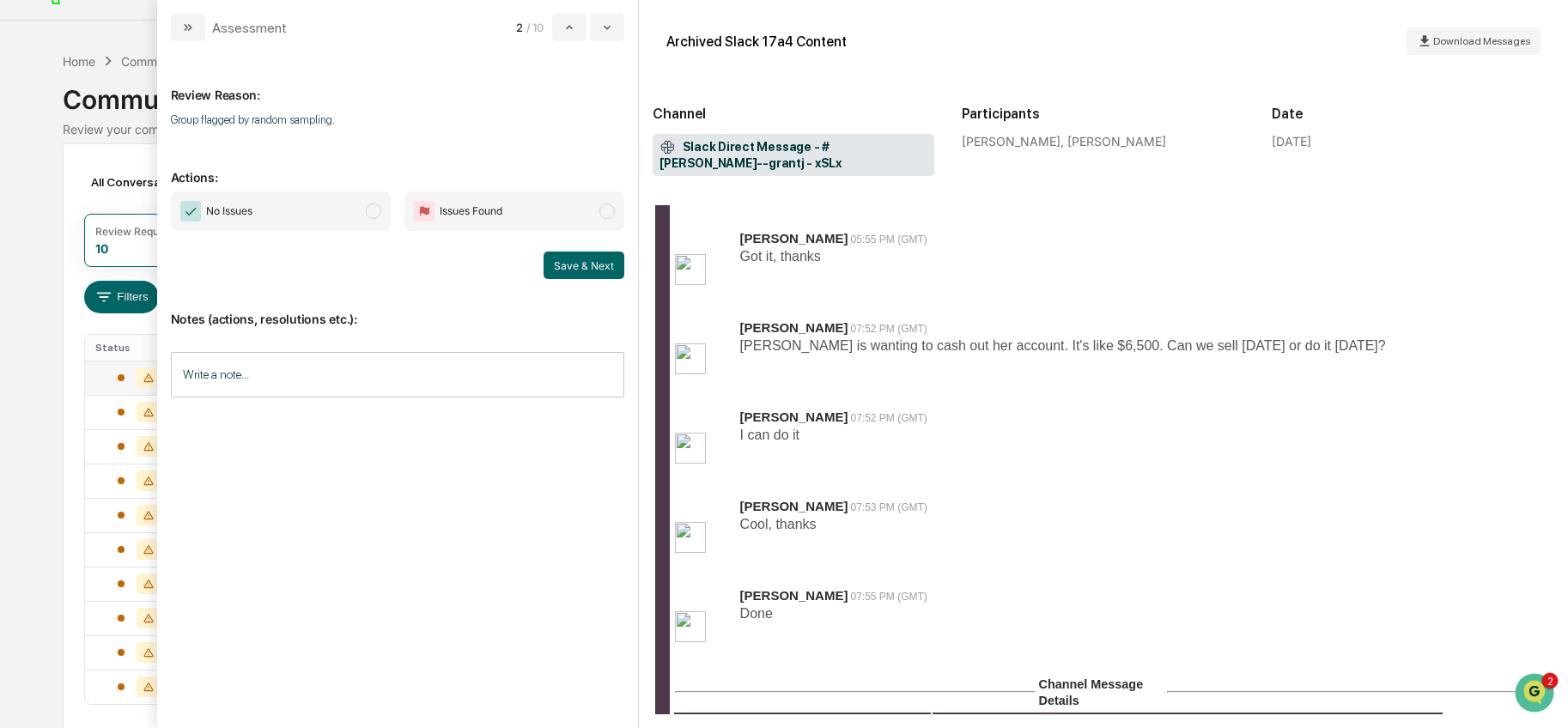
click at [369, 216] on span "modal" at bounding box center [373, 210] width 16 height 16
click at [585, 274] on button "Save & Next" at bounding box center [583, 266] width 80 height 28
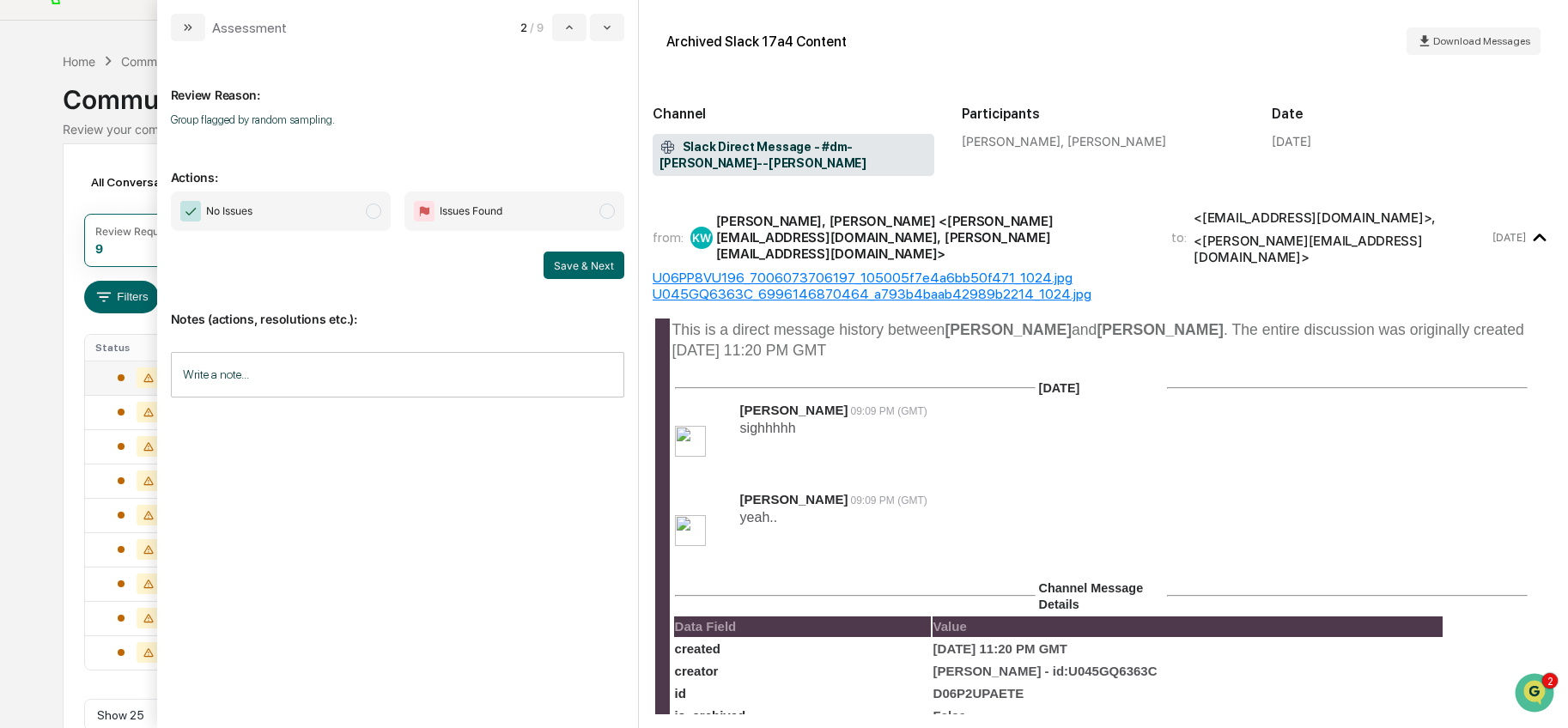
click at [757, 421] on span "sighhhhh" at bounding box center [768, 428] width 55 height 15
click at [370, 216] on span "modal" at bounding box center [373, 210] width 16 height 16
click at [560, 267] on button "Save & Next" at bounding box center [583, 266] width 80 height 28
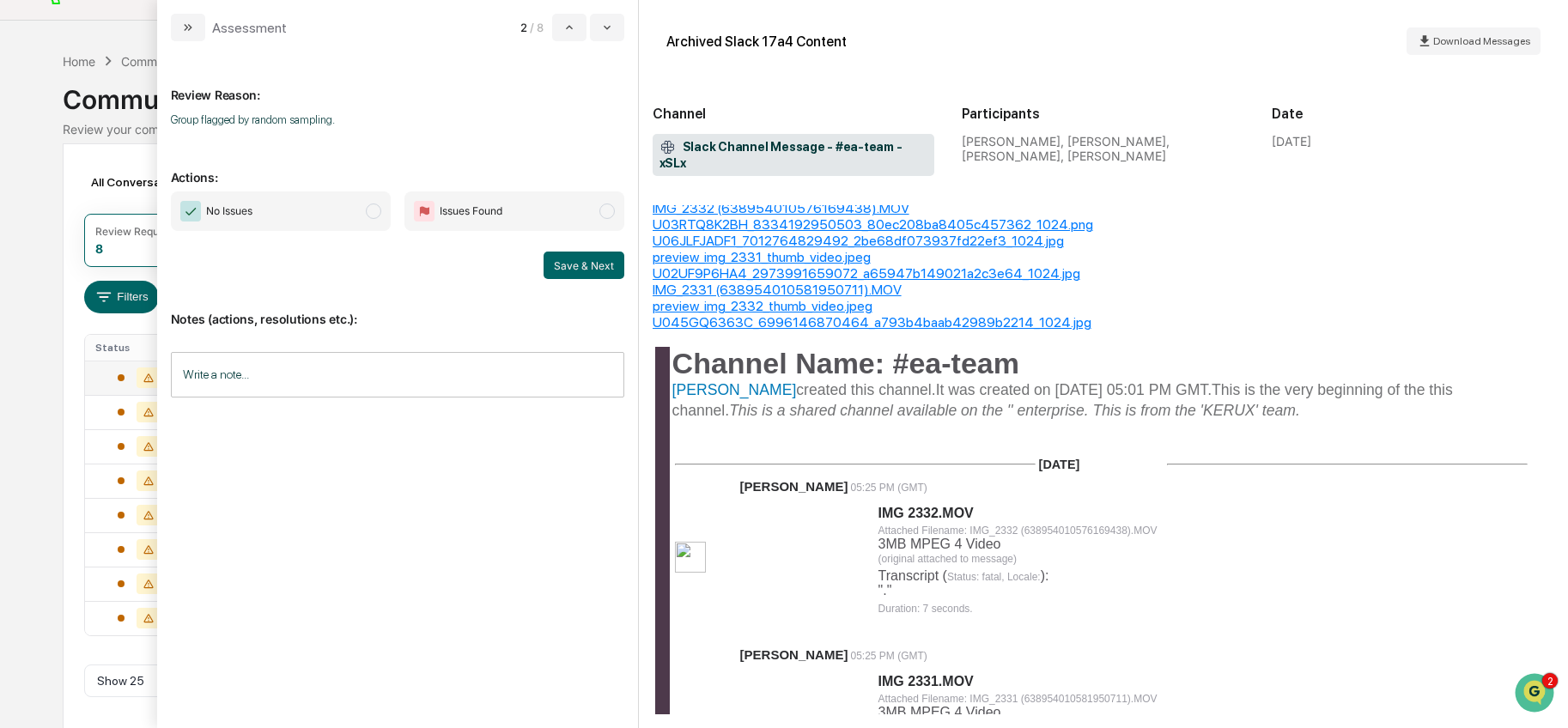
scroll to position [80, 0]
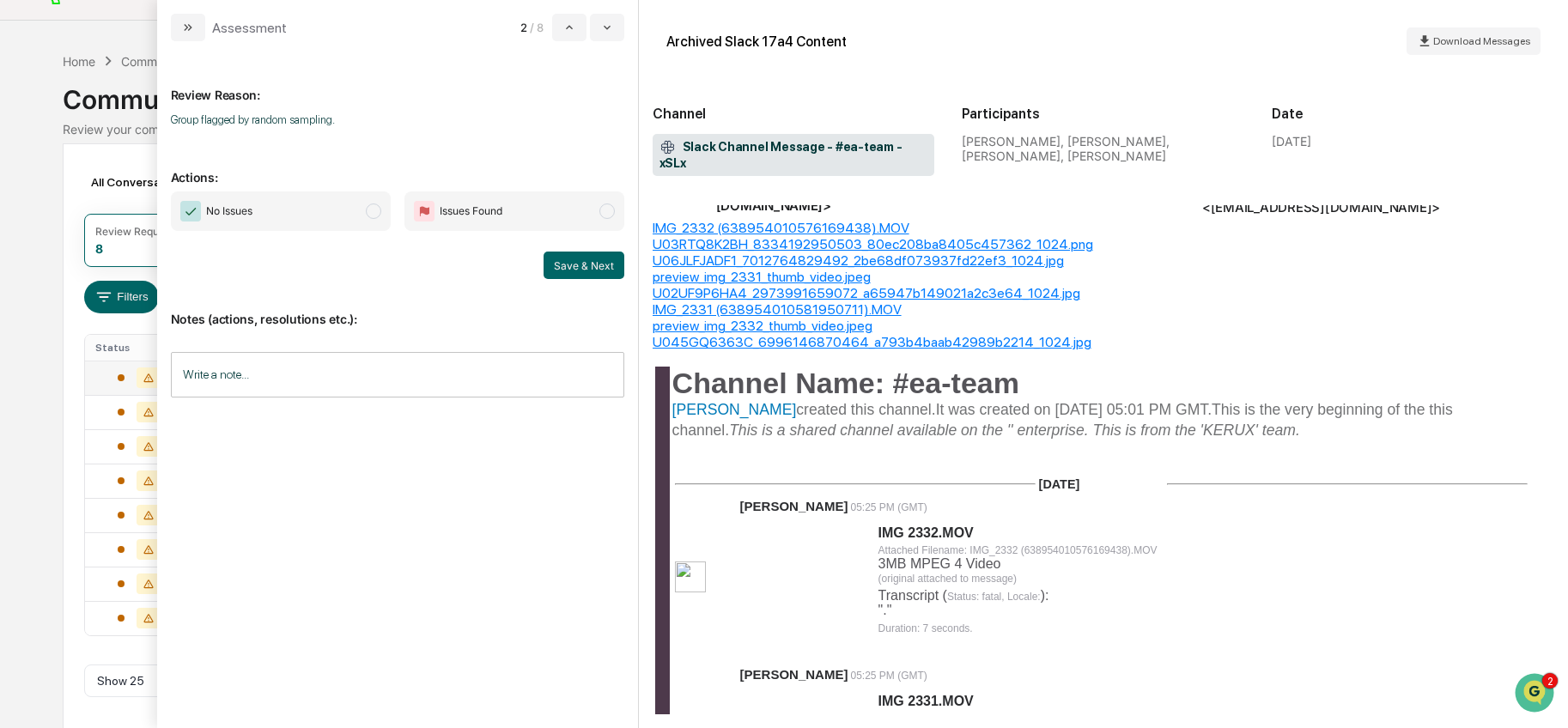
click at [376, 212] on span "modal" at bounding box center [373, 210] width 16 height 16
click at [592, 263] on button "Save & Next" at bounding box center [583, 266] width 80 height 28
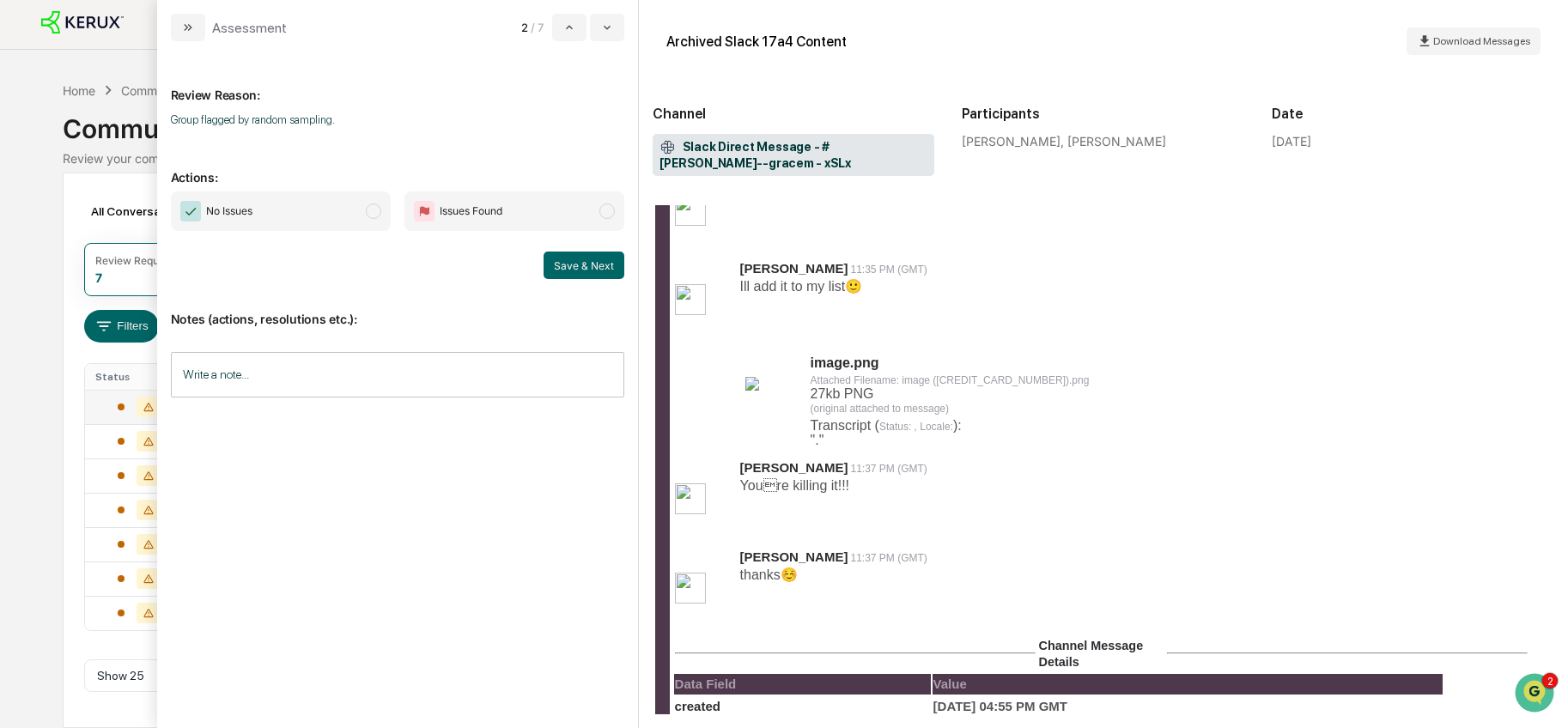
scroll to position [1626, 0]
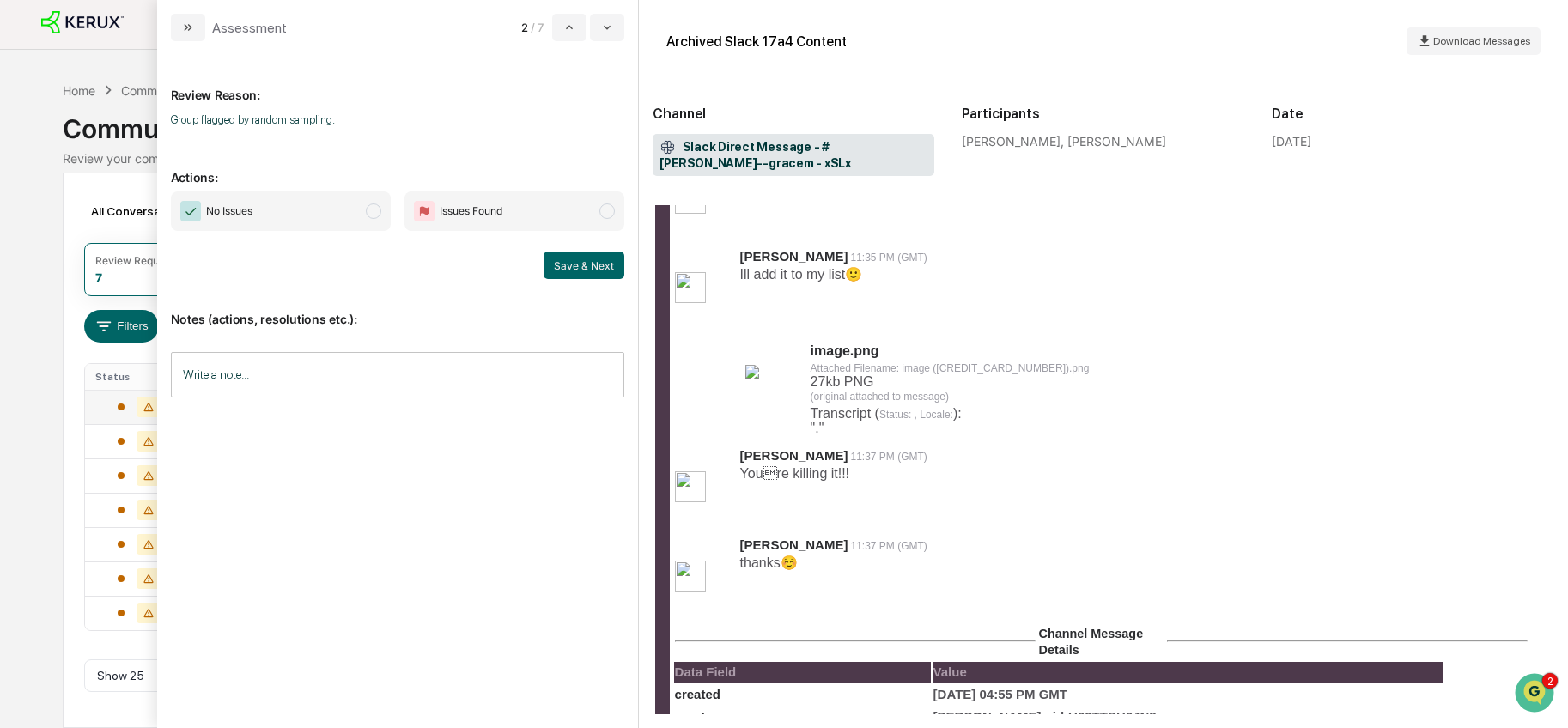
click at [374, 208] on span "modal" at bounding box center [373, 210] width 16 height 16
click at [578, 261] on button "Save & Next" at bounding box center [583, 266] width 80 height 28
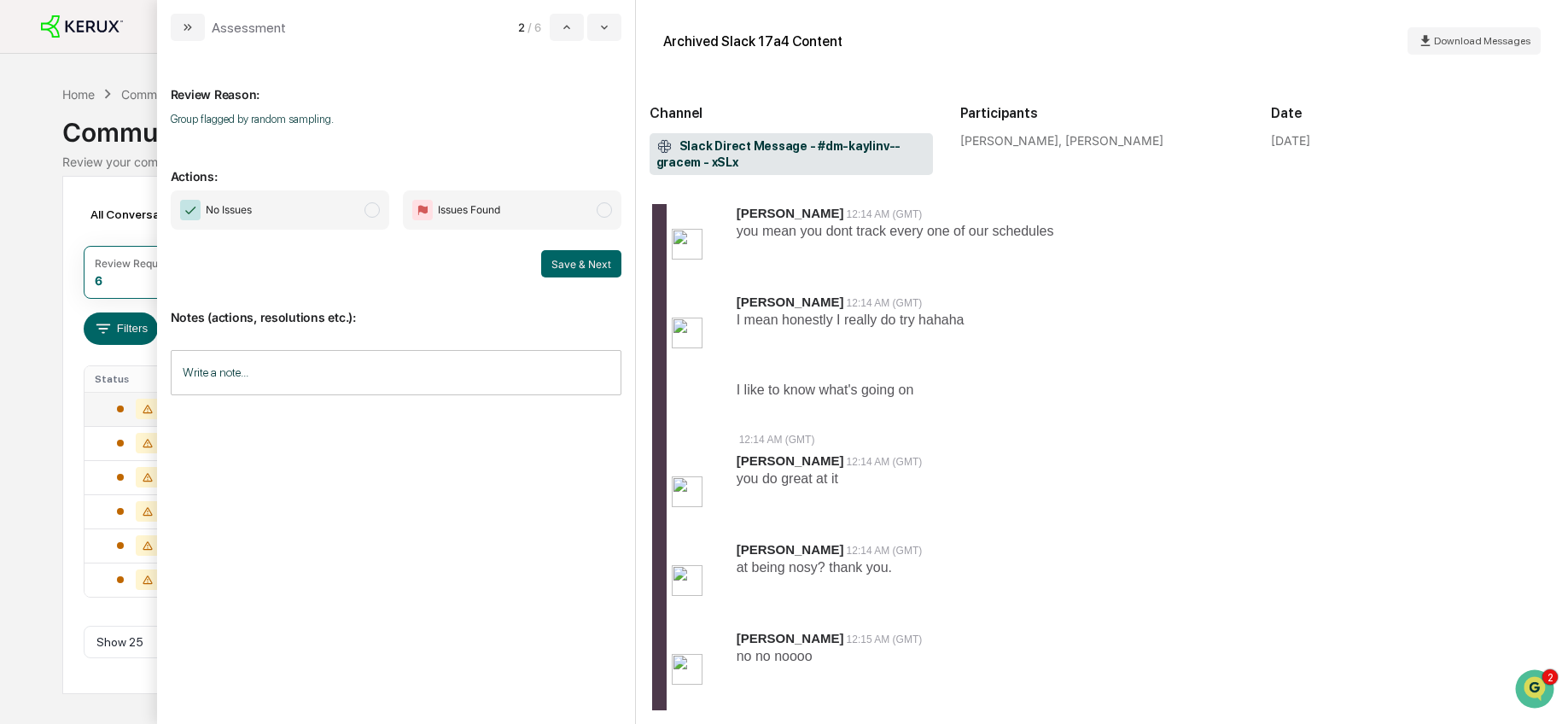
scroll to position [2498, 0]
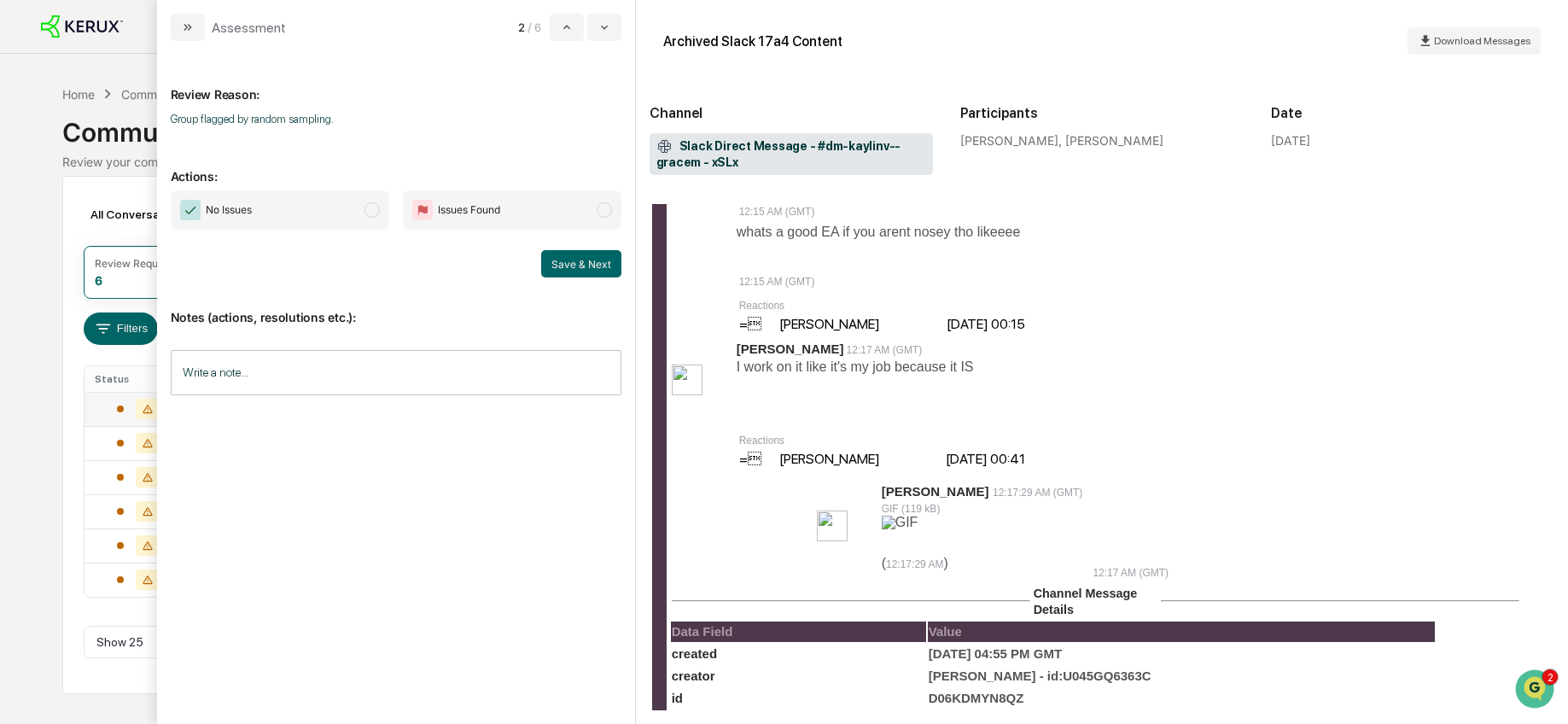
click at [378, 217] on span "No Issues" at bounding box center [280, 209] width 218 height 39
click at [579, 262] on button "Save & Next" at bounding box center [581, 264] width 80 height 28
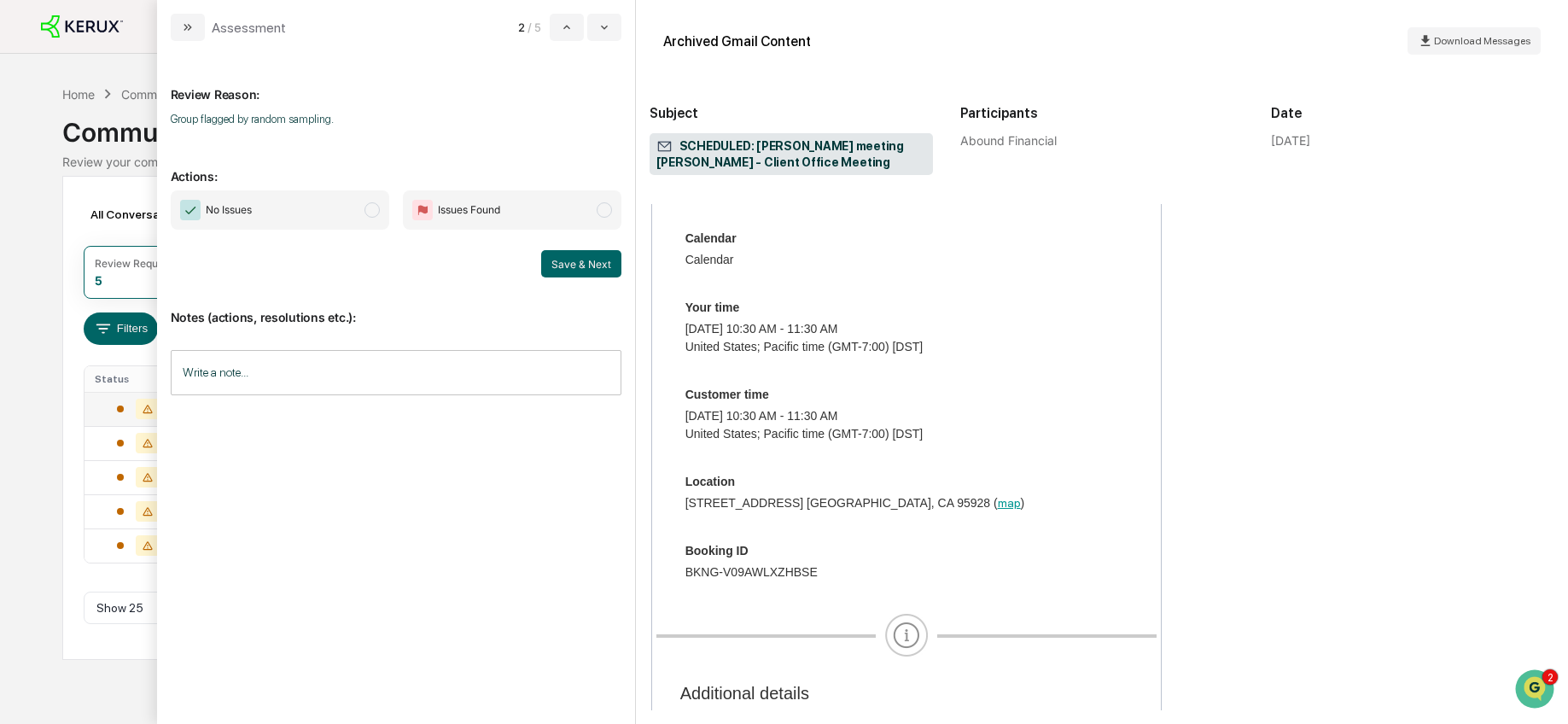
scroll to position [714, 0]
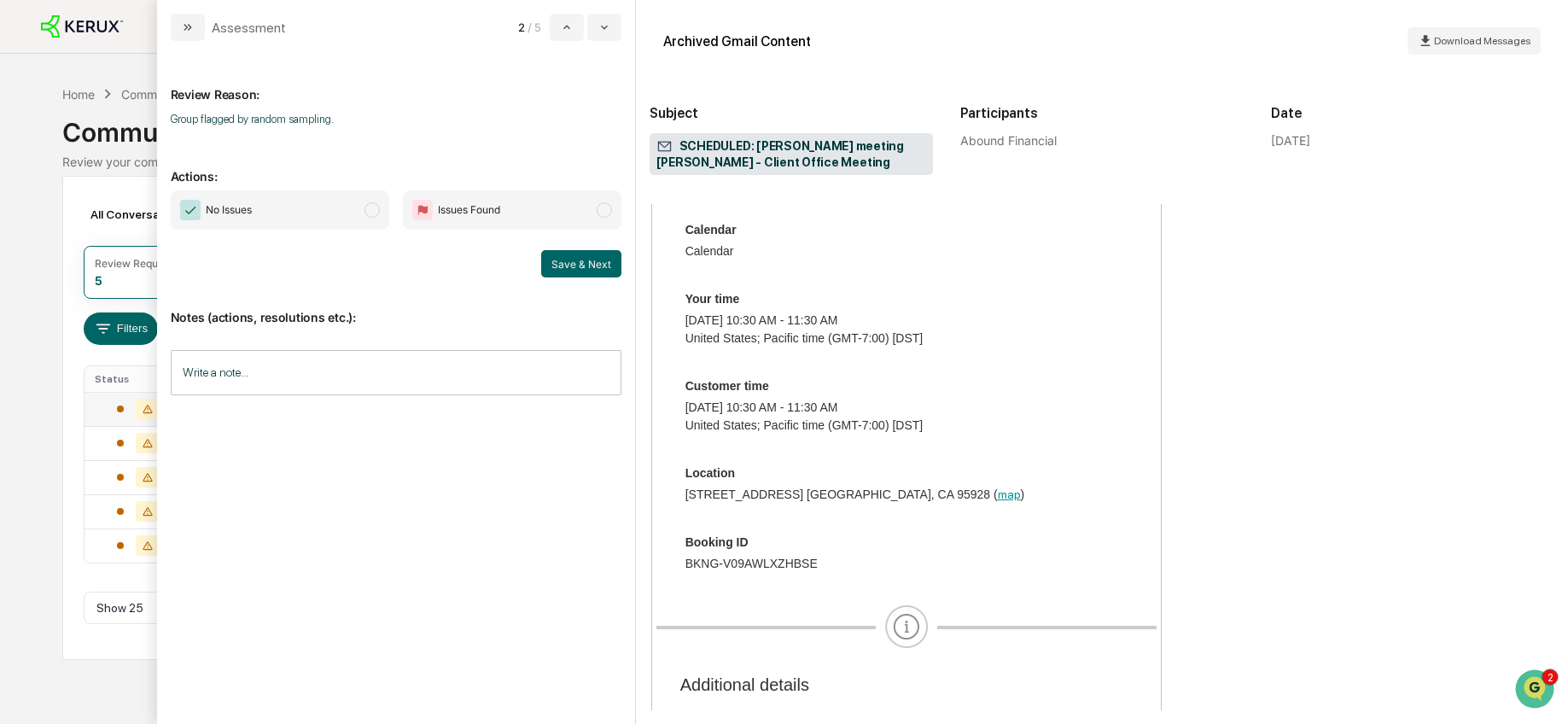
click at [349, 204] on span "No Issues" at bounding box center [280, 209] width 218 height 39
click at [555, 251] on button "Save & Next" at bounding box center [581, 264] width 80 height 28
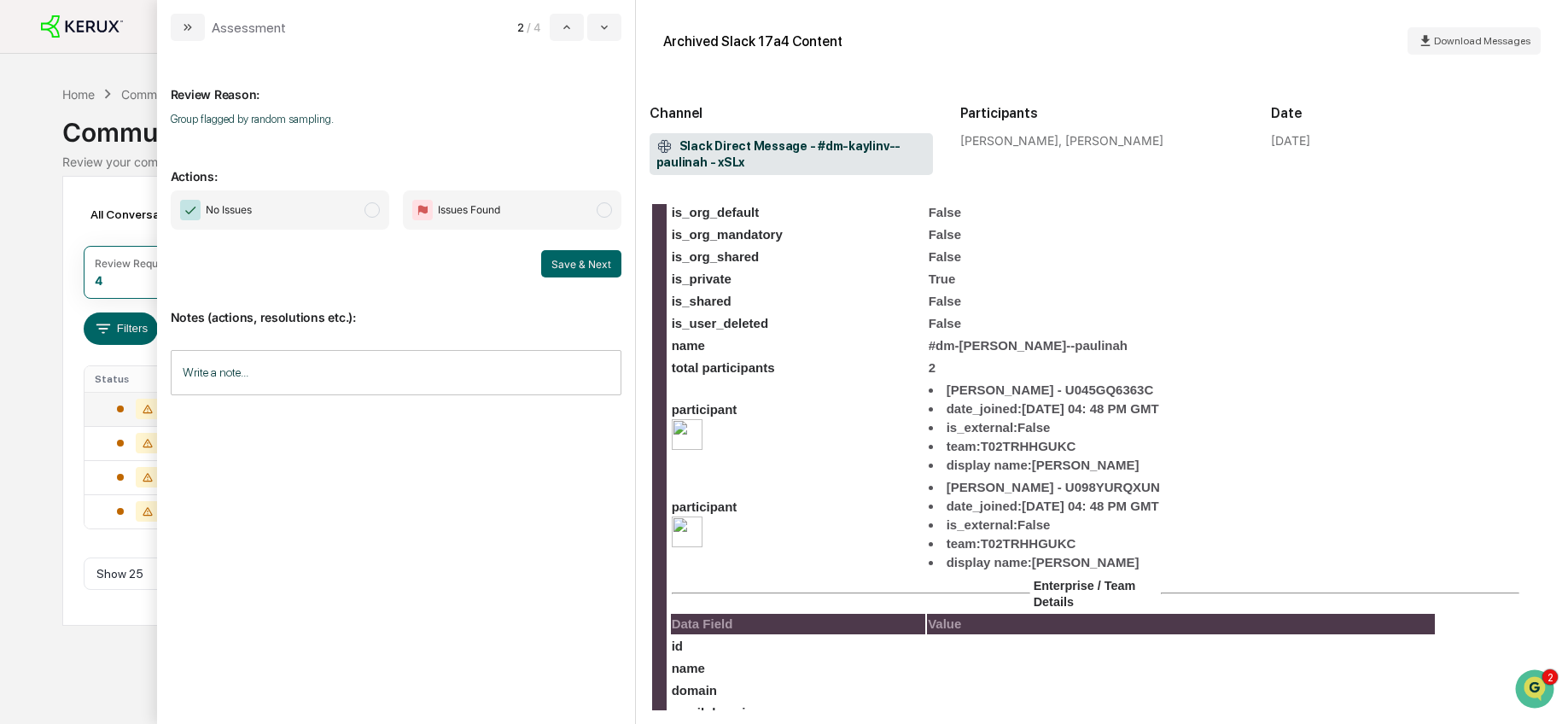
scroll to position [712, 0]
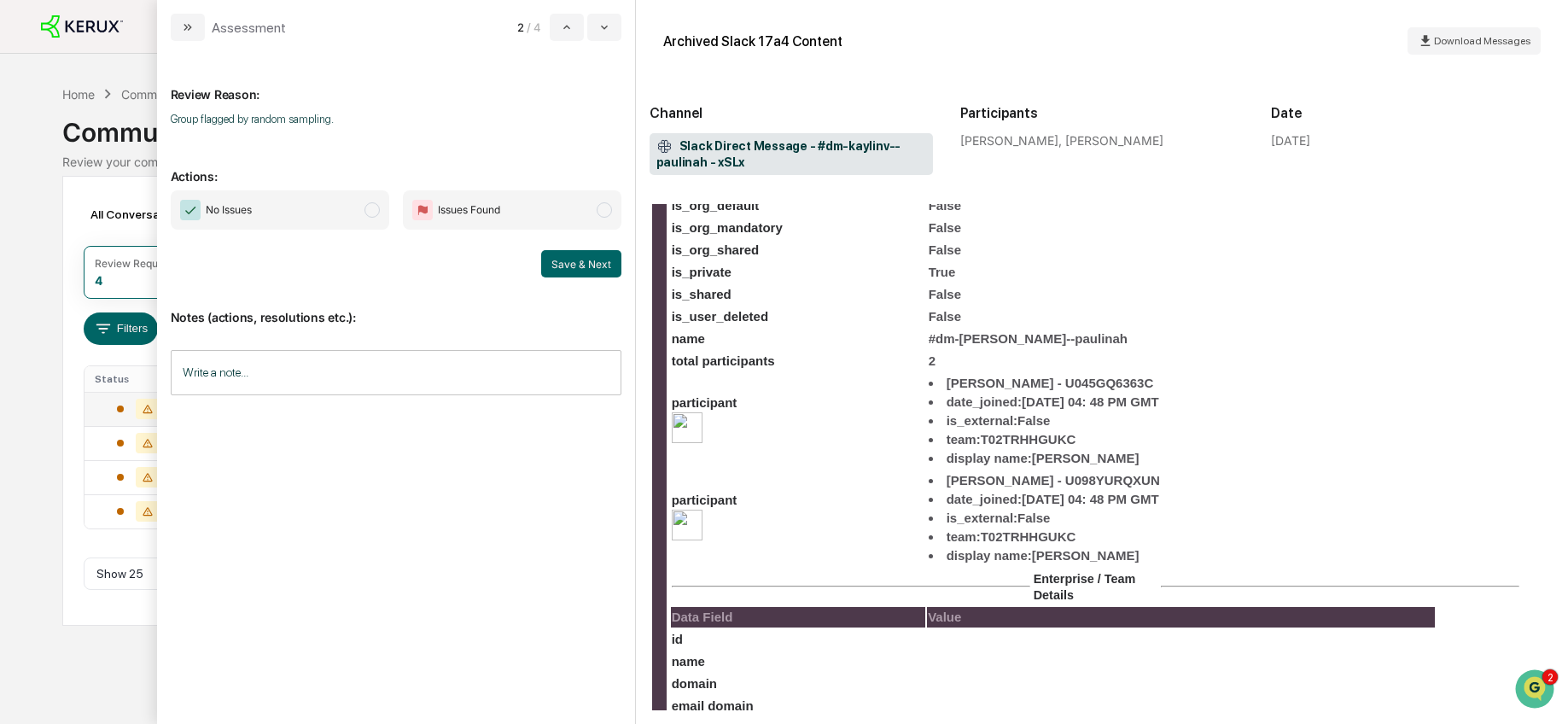
click at [361, 205] on span "No Issues" at bounding box center [280, 209] width 218 height 39
click at [544, 259] on button "Save & Next" at bounding box center [581, 264] width 80 height 28
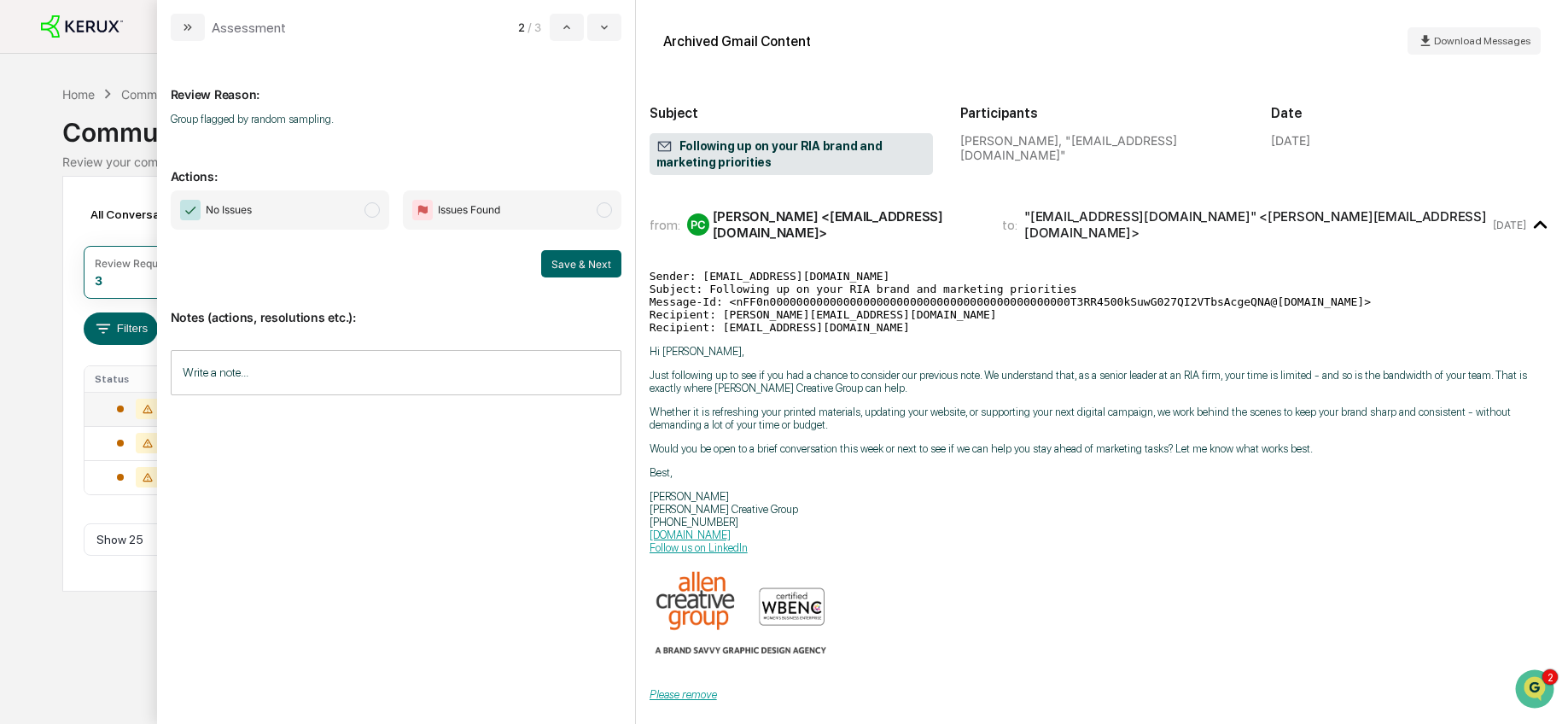
click at [723, 379] on p "Just following up to see if you had a chance to consider our previous note. We …" at bounding box center [1102, 382] width 905 height 26
click at [739, 381] on p "Just following up to see if you had a chance to consider our previous note. We …" at bounding box center [1102, 382] width 905 height 26
click at [373, 212] on span "modal" at bounding box center [372, 209] width 16 height 16
click at [556, 272] on button "Save & Next" at bounding box center [581, 264] width 80 height 28
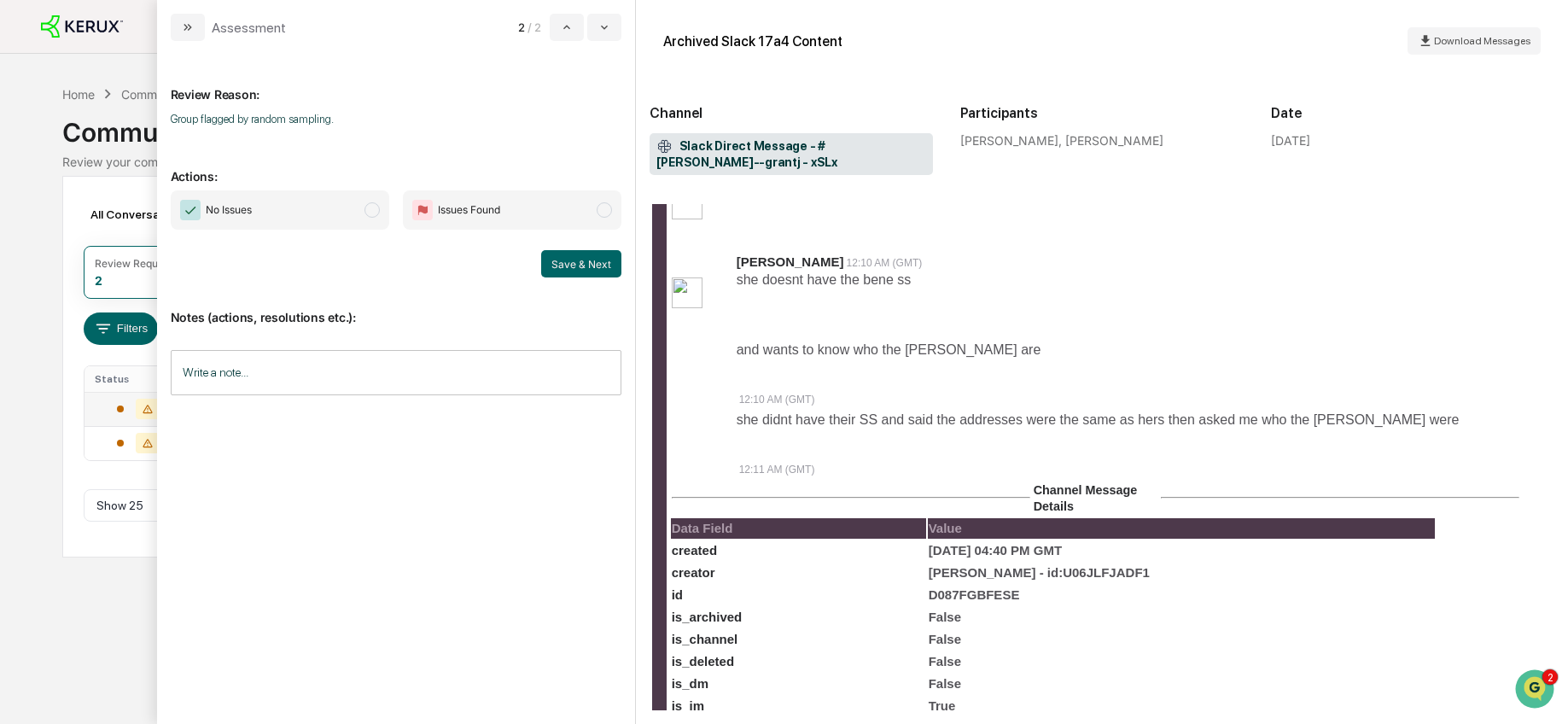
scroll to position [569, 0]
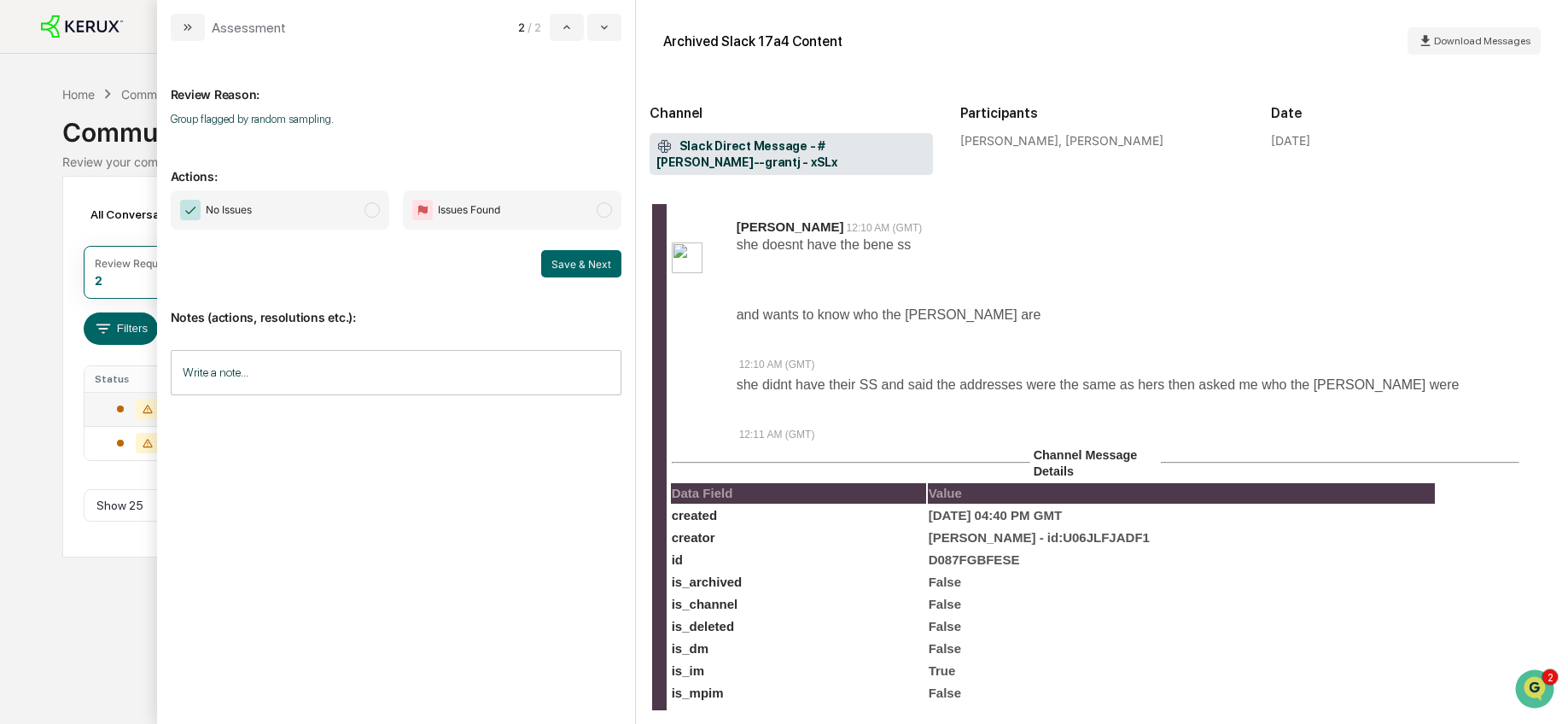
click at [383, 208] on span "No Issues" at bounding box center [280, 209] width 218 height 39
click at [585, 262] on button "Save & Next" at bounding box center [581, 264] width 80 height 28
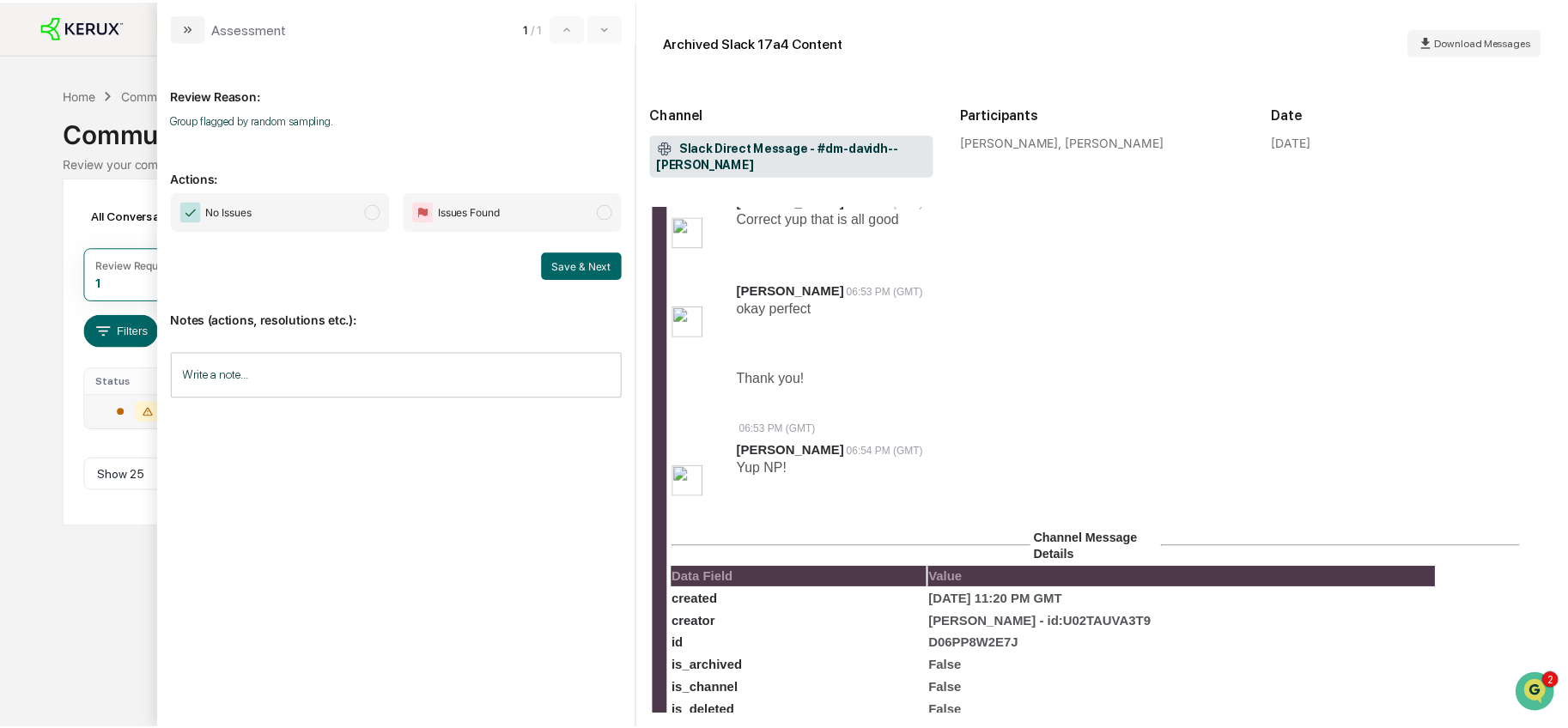
scroll to position [694, 0]
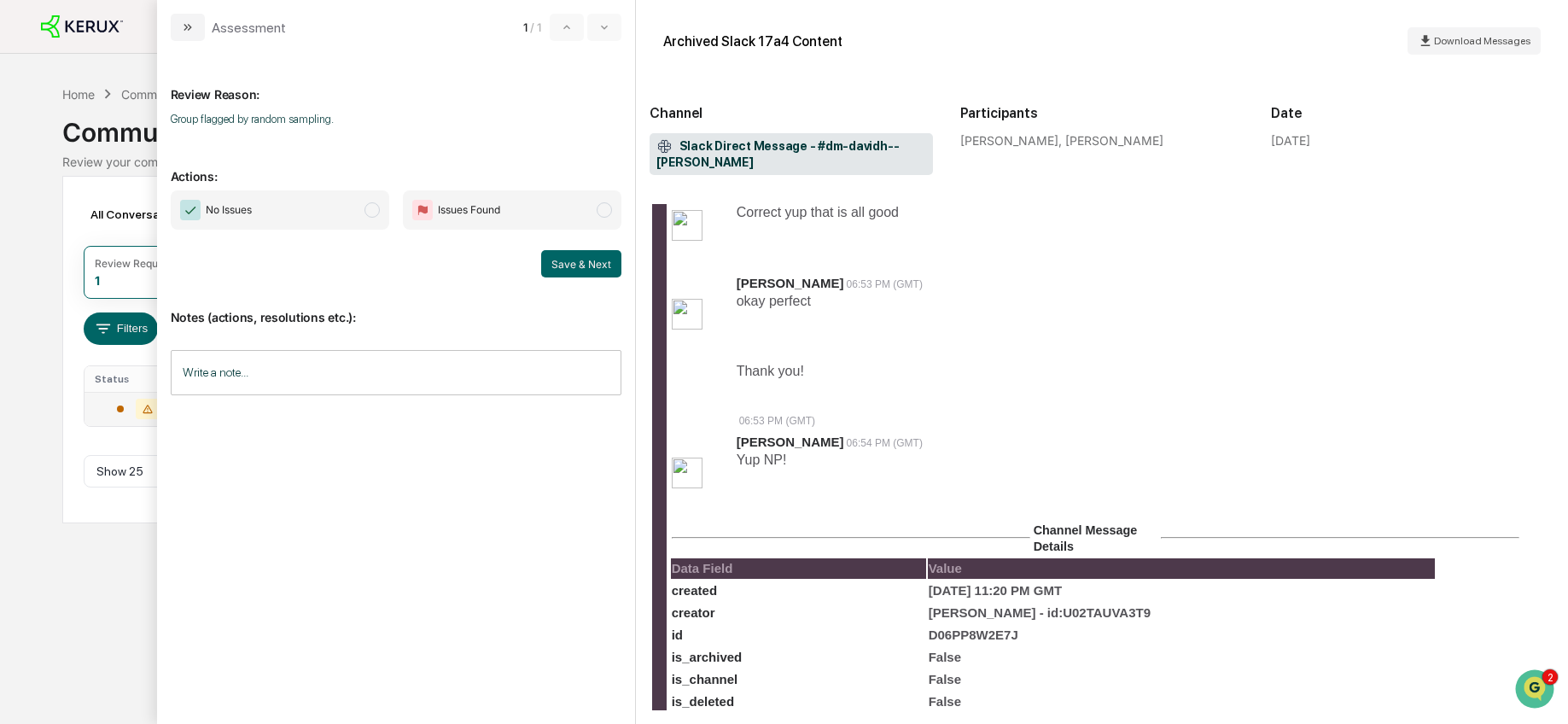
drag, startPoint x: 348, startPoint y: 200, endPoint x: 356, endPoint y: 208, distance: 11.3
click at [348, 200] on span "No Issues" at bounding box center [280, 209] width 218 height 39
click at [579, 270] on button "Save & Next" at bounding box center [581, 264] width 80 height 28
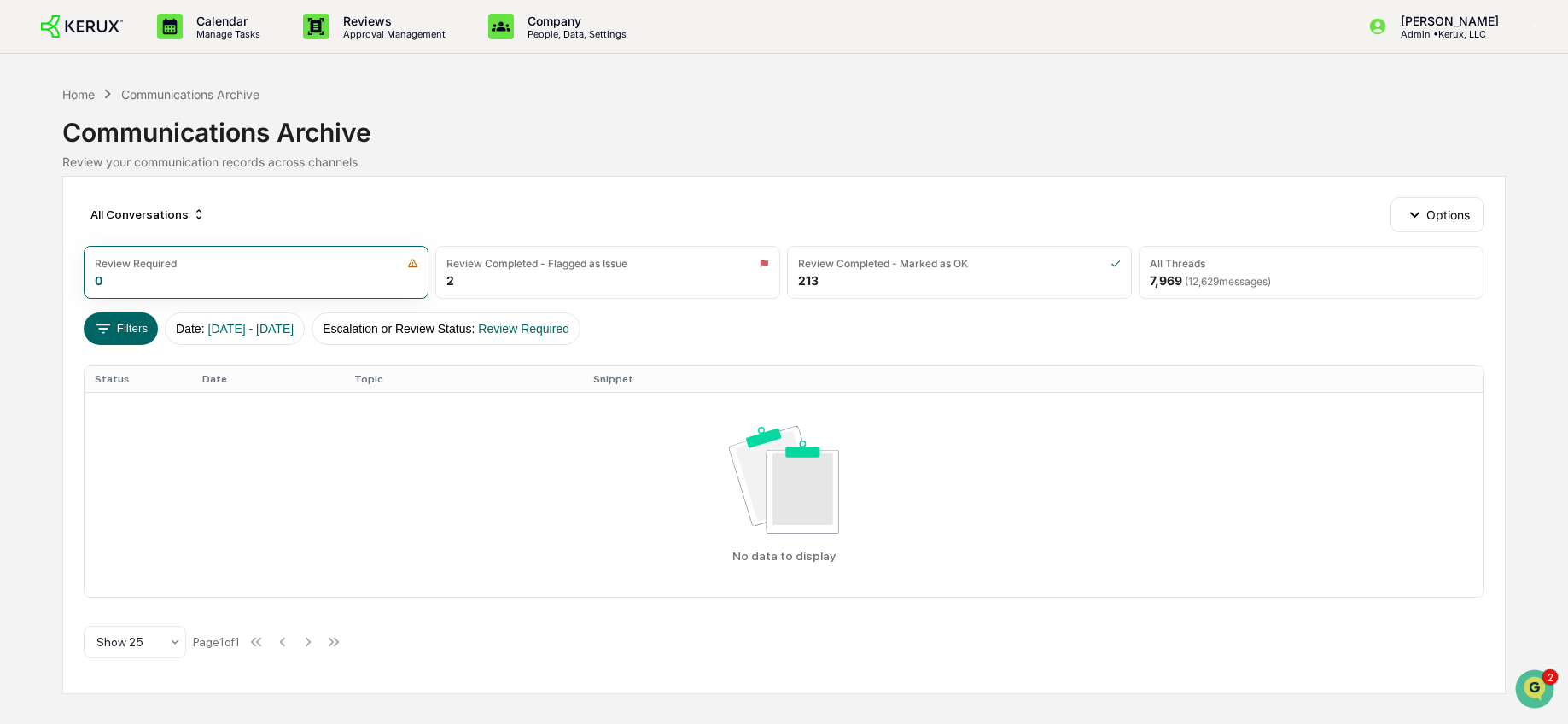
click at [837, 325] on div "Filters Date : [DATE] - [DATE] Escalation or Review Status : Review Required" at bounding box center [784, 328] width 1400 height 32
click at [80, 30] on img at bounding box center [82, 27] width 82 height 23
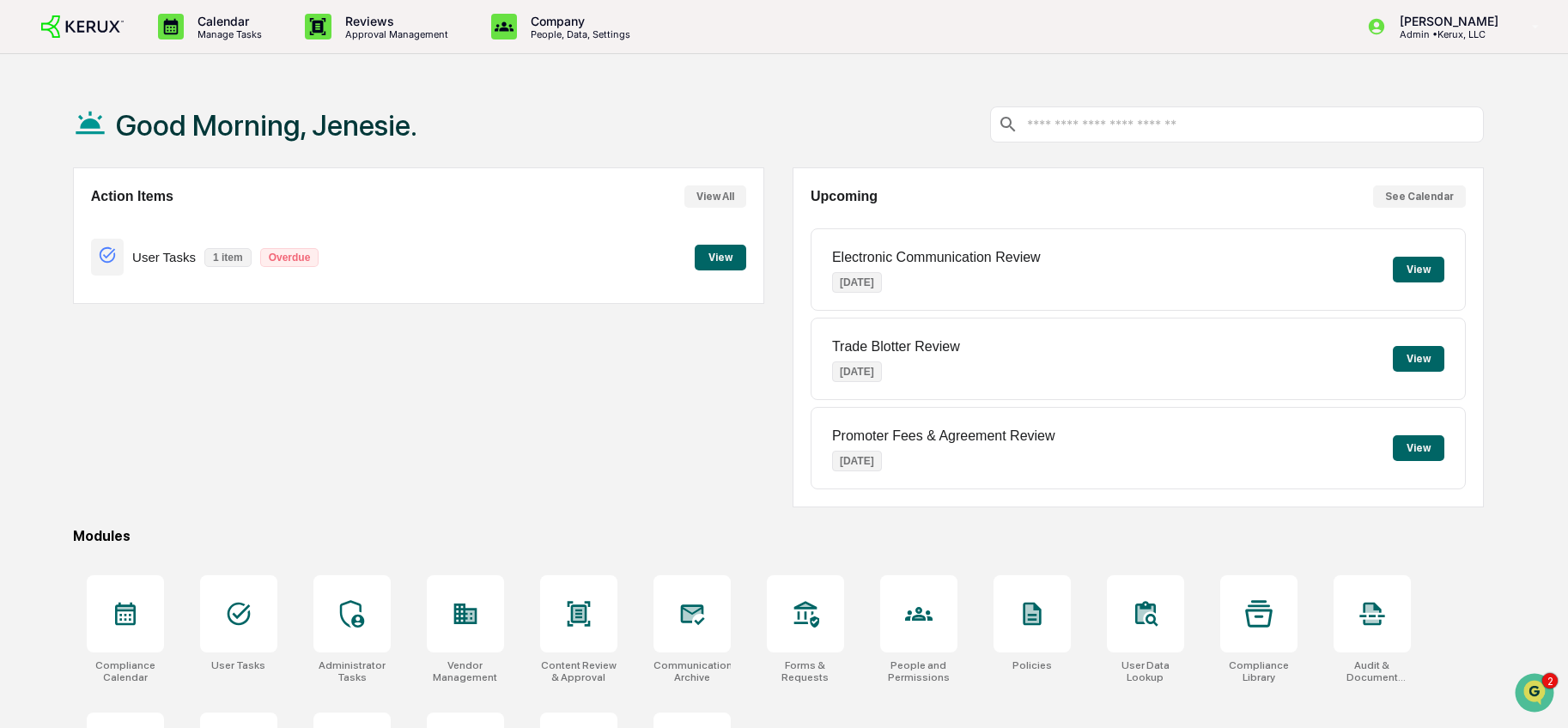
click at [724, 261] on button "View" at bounding box center [721, 257] width 52 height 26
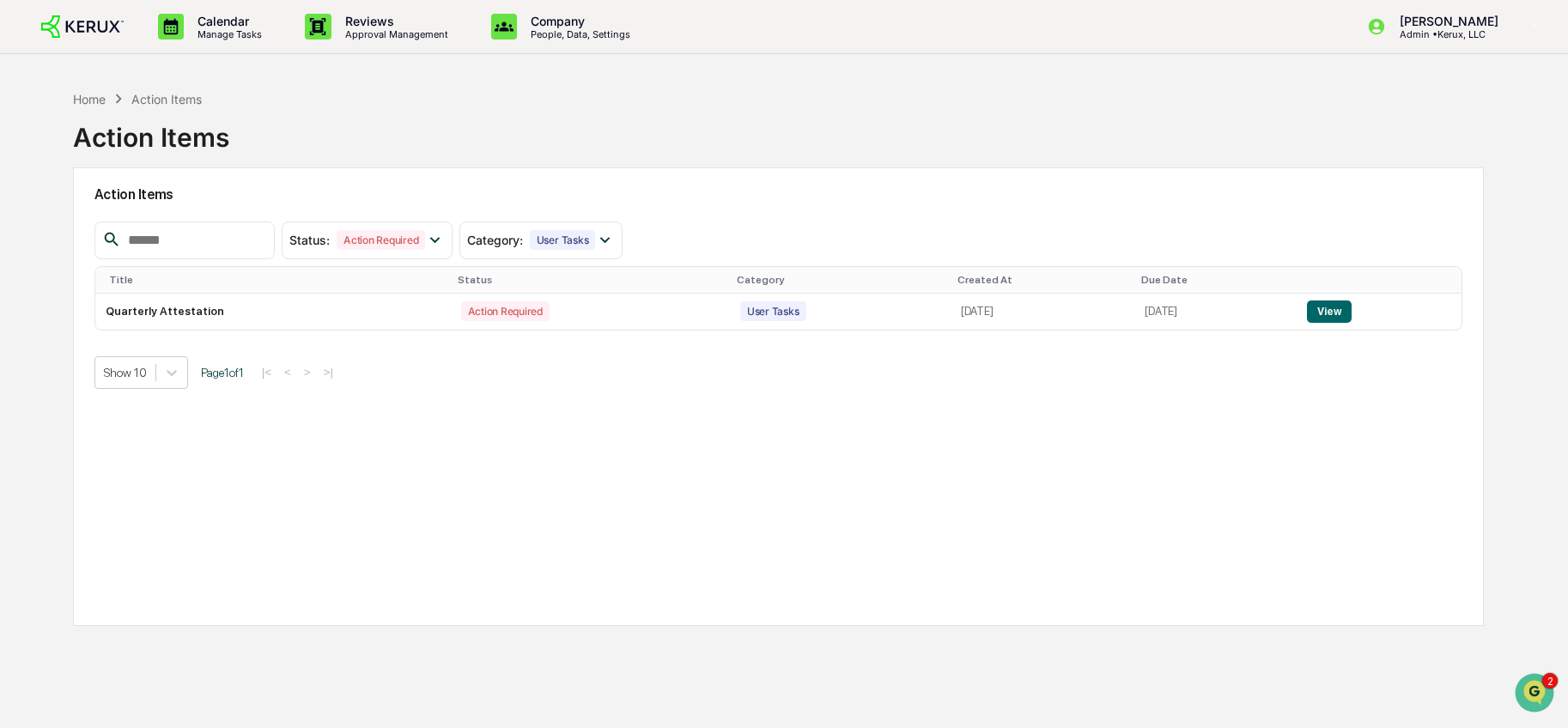
click at [851, 200] on h2 "Action Items" at bounding box center [778, 195] width 1368 height 17
click at [454, 146] on div "Home Action Items Action Items" at bounding box center [778, 124] width 1410 height 86
click at [149, 142] on div "Action Items" at bounding box center [150, 130] width 156 height 44
click at [174, 143] on div "Action Items" at bounding box center [150, 130] width 156 height 44
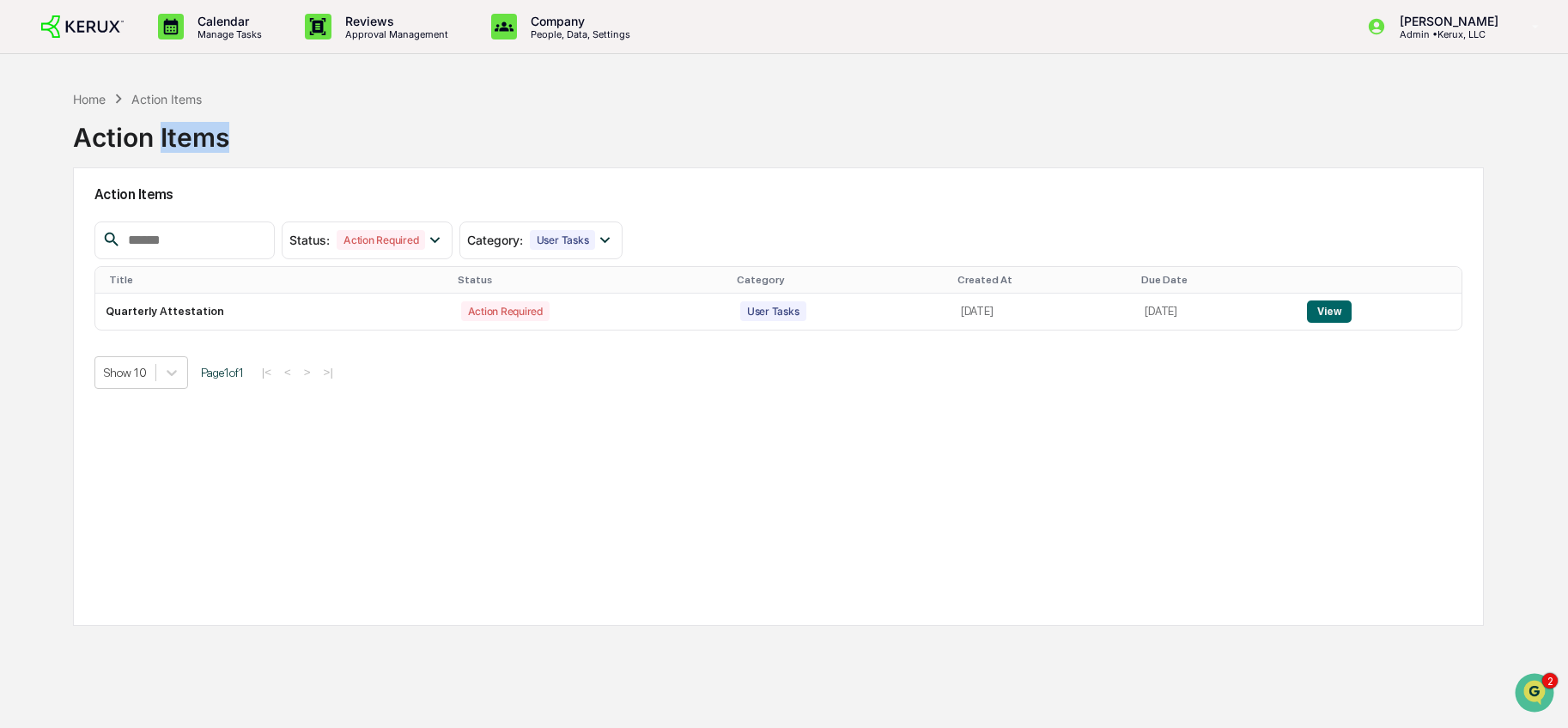
click at [174, 143] on div "Action Items" at bounding box center [150, 130] width 156 height 44
click at [118, 139] on div "Action Items" at bounding box center [150, 130] width 156 height 44
click at [154, 138] on div "Action Items" at bounding box center [150, 130] width 156 height 44
click at [174, 138] on div "Action Items" at bounding box center [150, 130] width 156 height 44
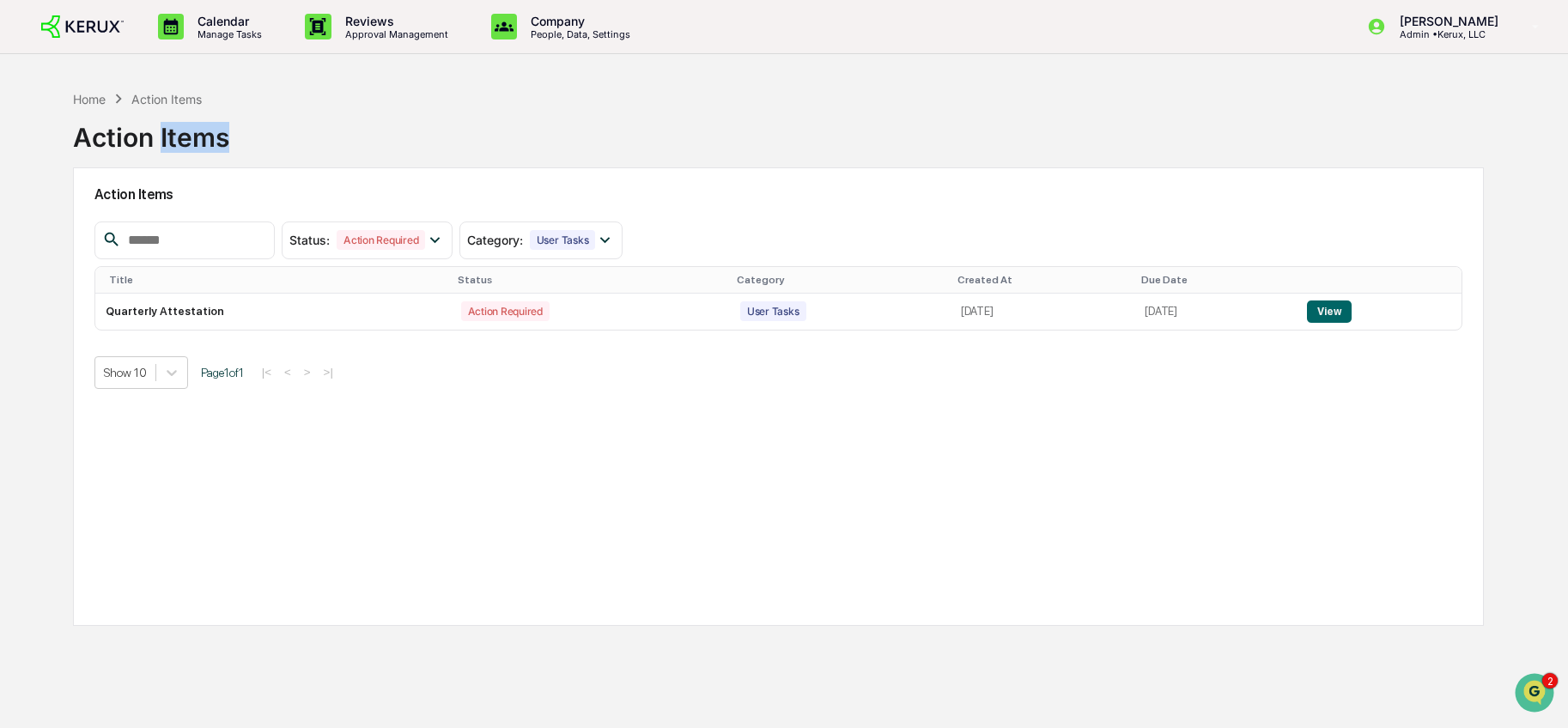
click at [174, 138] on div "Action Items" at bounding box center [150, 130] width 156 height 44
click at [146, 138] on div "Action Items" at bounding box center [150, 130] width 156 height 44
click at [124, 138] on div "Action Items" at bounding box center [150, 130] width 156 height 44
click at [166, 143] on div "Action Items" at bounding box center [150, 130] width 156 height 44
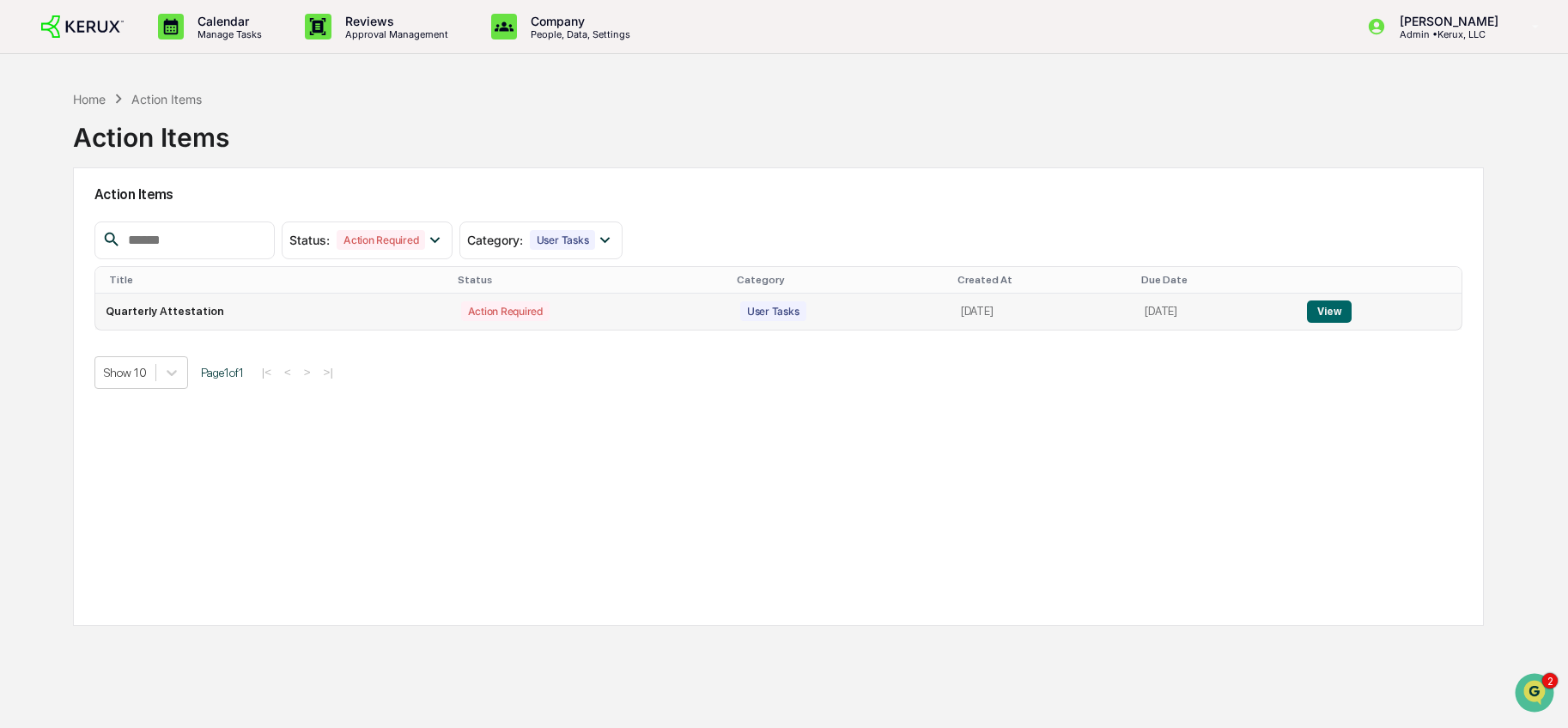
click at [1347, 315] on button "View" at bounding box center [1328, 312] width 43 height 22
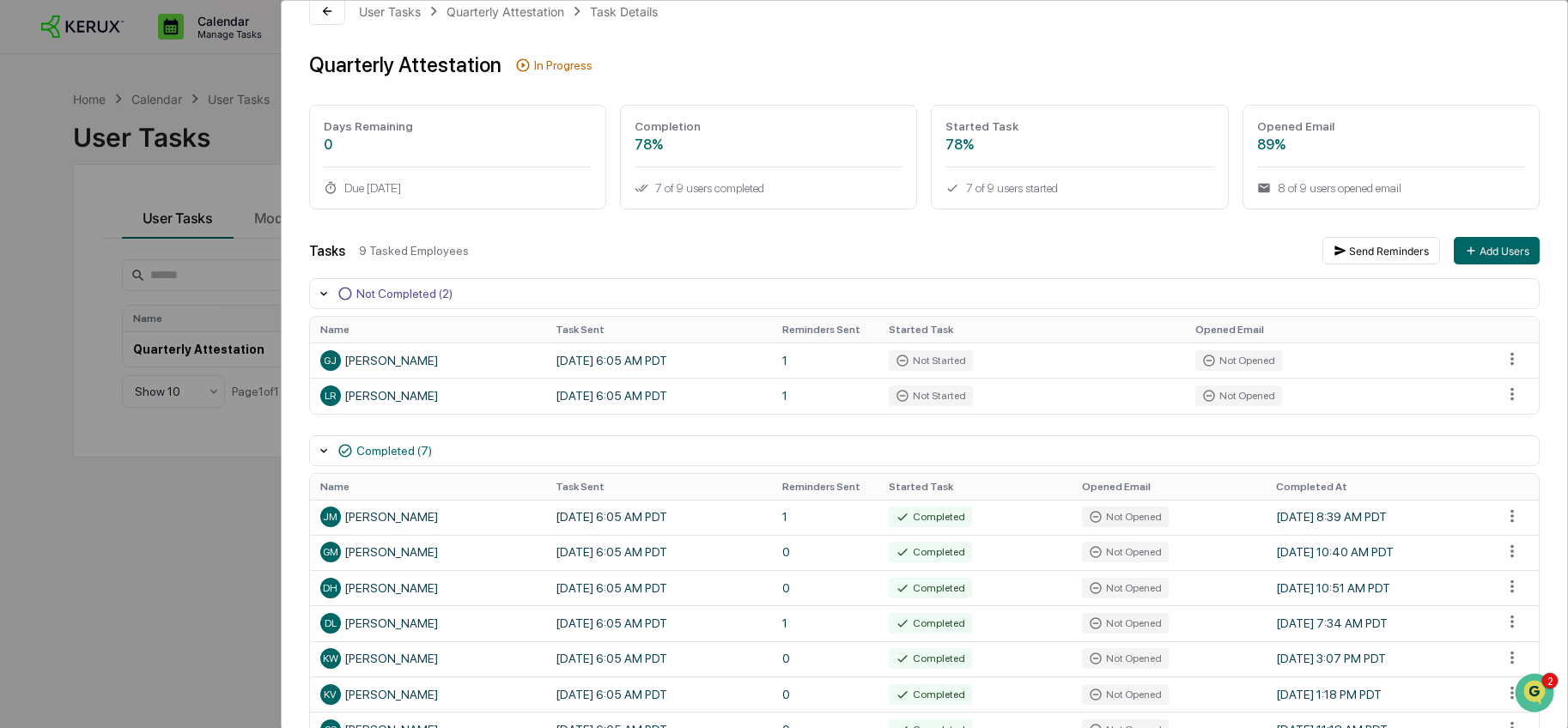
scroll to position [33, 0]
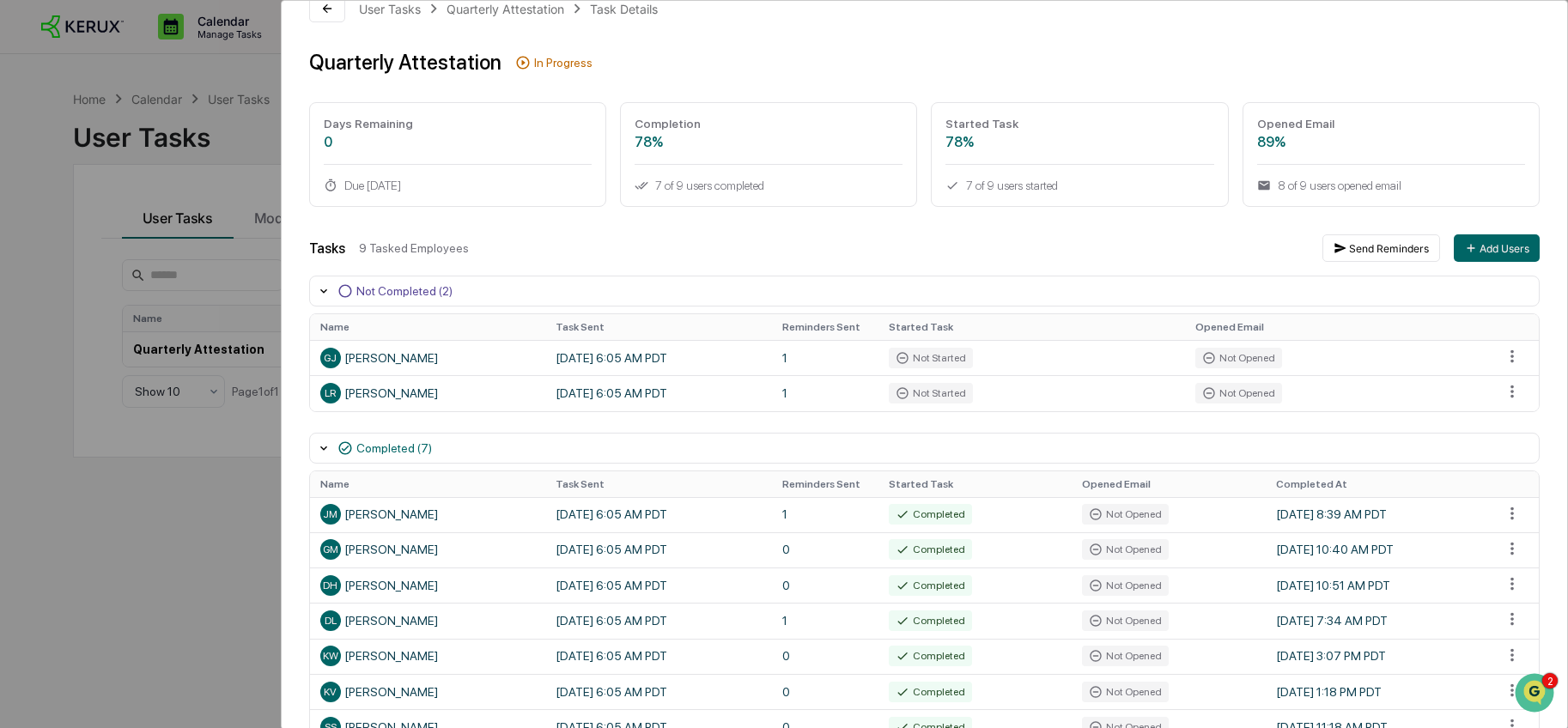
click at [1533, 415] on div "User Tasks Quarterly Attestation Task Details Quarterly Attestation In Progress…" at bounding box center [924, 396] width 1286 height 857
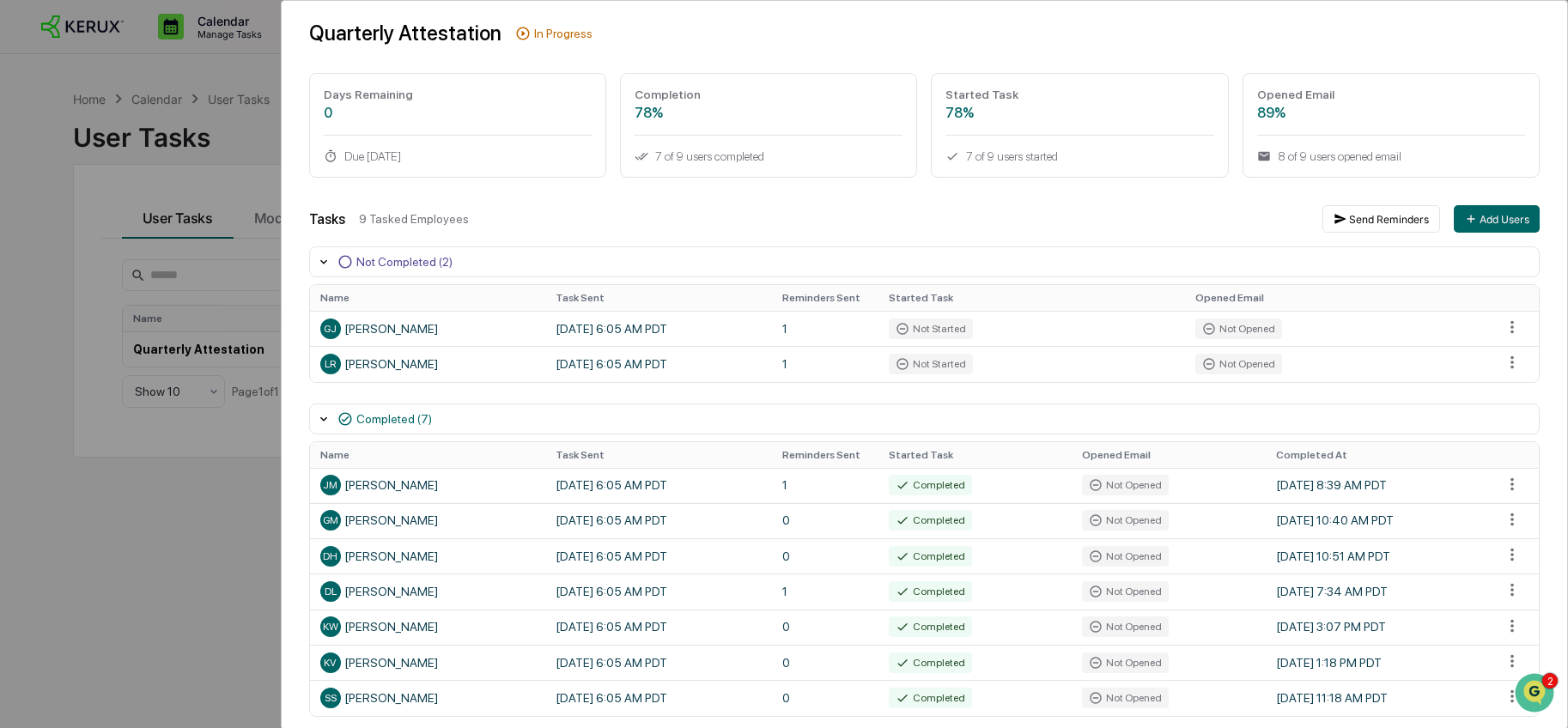
scroll to position [109, 0]
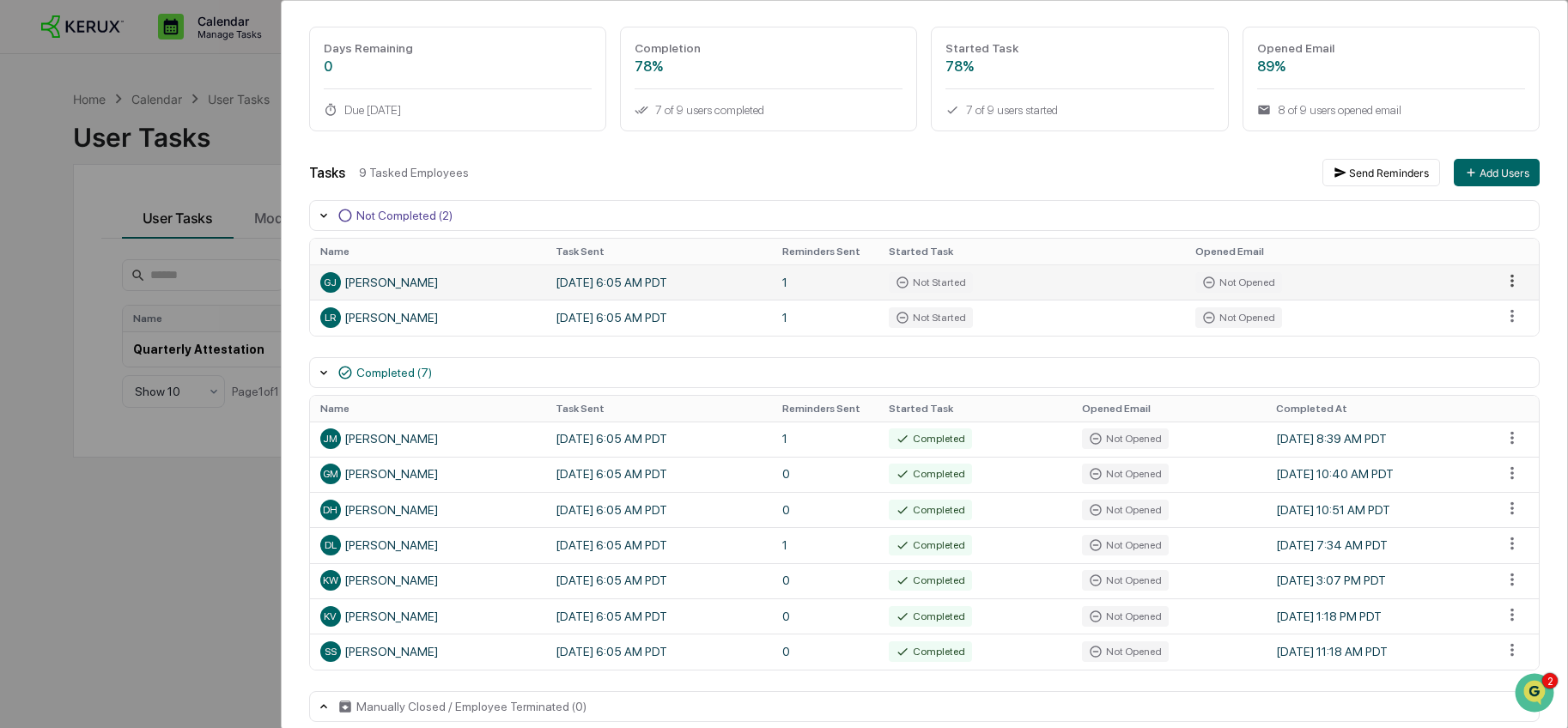
click at [1502, 282] on html "Calendar Manage Tasks Reviews Approval Management Company People, Data, Setting…" at bounding box center [784, 364] width 1568 height 728
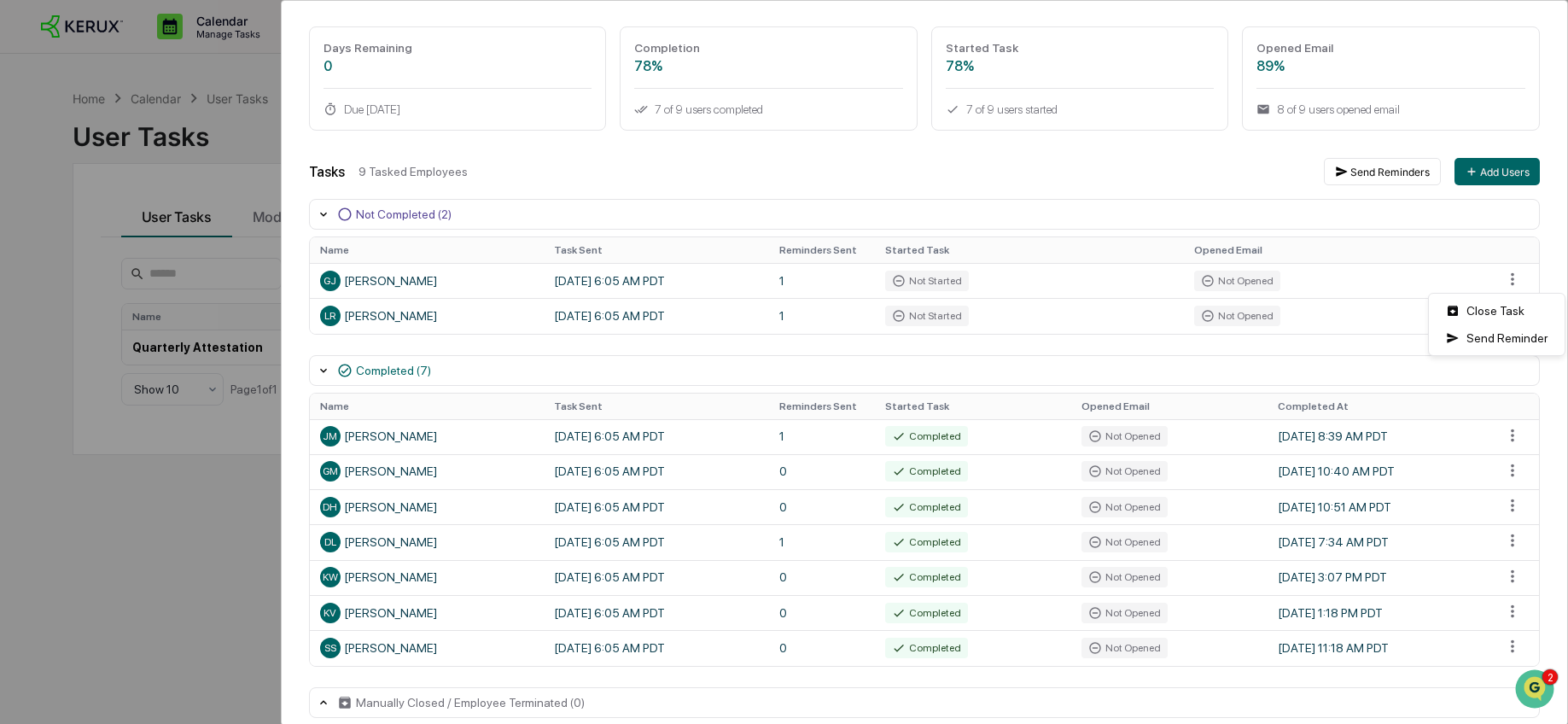
click at [1245, 179] on html "Calendar Manage Tasks Reviews Approval Management Company People, Data, Setting…" at bounding box center [784, 362] width 1568 height 724
